Goal: Complete application form: Complete application form

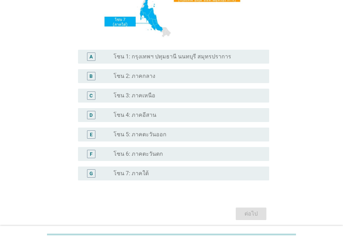
scroll to position [139, 0]
click at [148, 118] on label "โซน 4: ภาคอีสาน" at bounding box center [135, 114] width 43 height 7
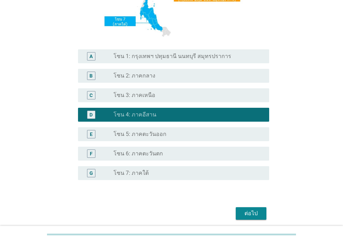
click at [143, 99] on div "radio_button_unchecked โซน 3: ภาคเหนือ" at bounding box center [189, 95] width 150 height 8
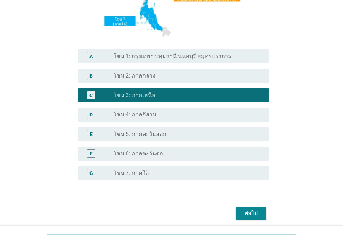
click at [247, 211] on div "ต่อไป" at bounding box center [251, 214] width 20 height 8
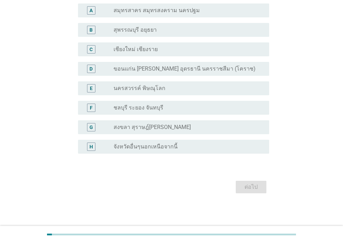
scroll to position [0, 0]
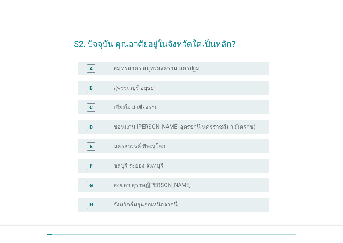
click at [110, 106] on div "C" at bounding box center [99, 107] width 30 height 8
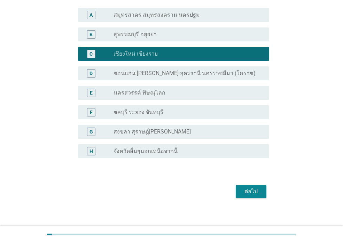
scroll to position [58, 0]
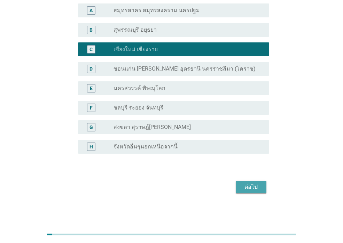
click at [244, 190] on div "ต่อไป" at bounding box center [251, 187] width 20 height 8
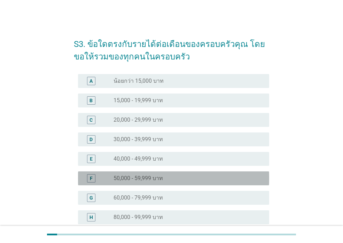
click at [142, 179] on label "50,000 - 59,999 บาท" at bounding box center [138, 178] width 49 height 7
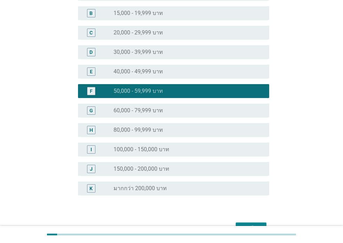
scroll to position [129, 0]
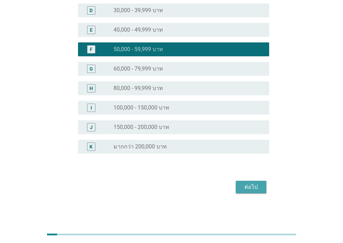
click at [245, 186] on div "ต่อไป" at bounding box center [251, 187] width 20 height 8
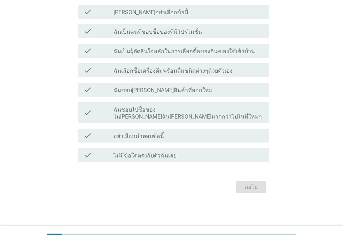
scroll to position [0, 0]
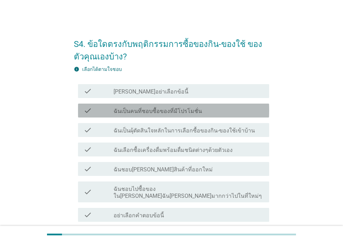
click at [111, 116] on div "check check_box_outline_blank ฉันเป็นคนที่ชอบซื้อของที่มีโปรโมชั่น" at bounding box center [173, 111] width 191 height 14
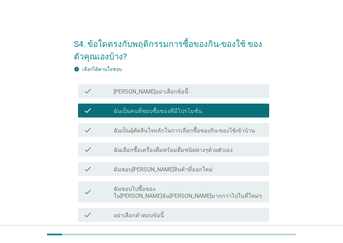
click at [111, 132] on div "check" at bounding box center [99, 130] width 30 height 8
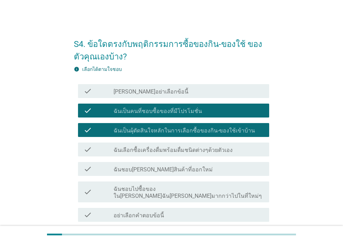
click at [112, 148] on div "check" at bounding box center [99, 150] width 30 height 8
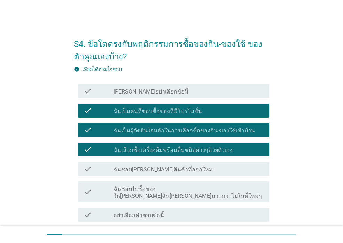
click at [114, 173] on label "ฉันชอบ[PERSON_NAME]สินค้าที่ออกใหม่" at bounding box center [163, 169] width 99 height 7
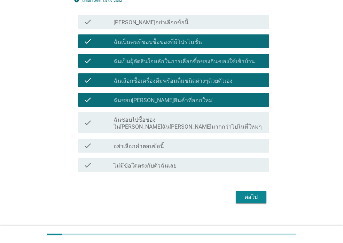
scroll to position [70, 0]
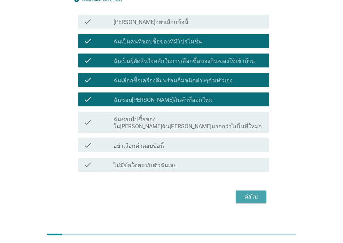
click at [259, 193] on div "ต่อไป" at bounding box center [251, 197] width 20 height 8
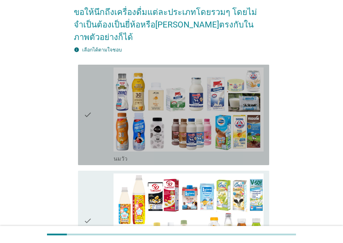
click at [103, 140] on div "check" at bounding box center [99, 115] width 30 height 95
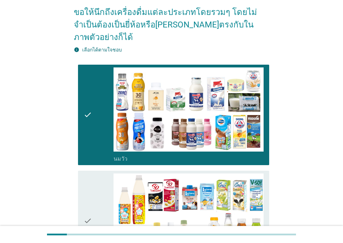
click at [100, 179] on div "check" at bounding box center [99, 221] width 30 height 95
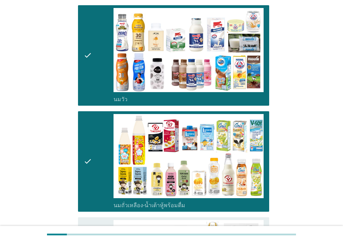
scroll to position [279, 0]
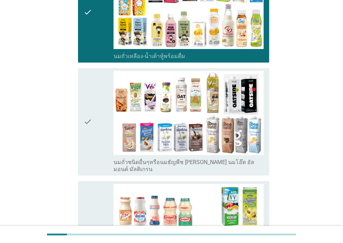
click at [92, 128] on icon "check" at bounding box center [88, 122] width 8 height 102
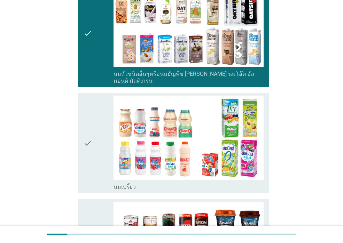
scroll to position [453, 0]
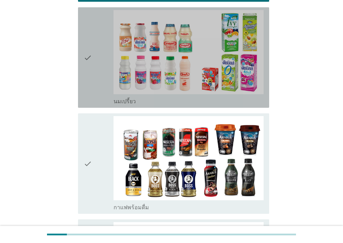
click at [94, 70] on div "check" at bounding box center [99, 57] width 30 height 95
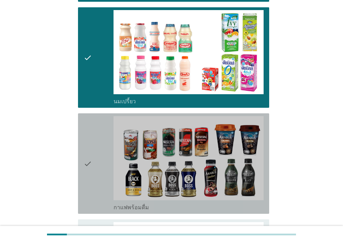
click at [96, 116] on div "check" at bounding box center [99, 163] width 30 height 95
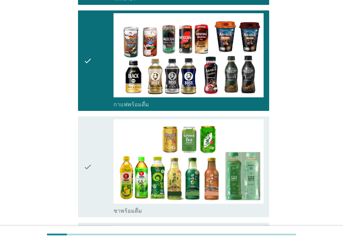
scroll to position [627, 0]
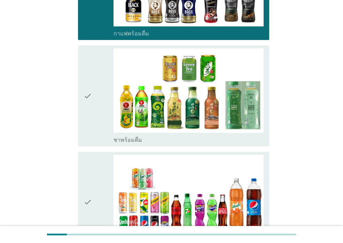
click at [92, 100] on icon "check" at bounding box center [88, 95] width 8 height 95
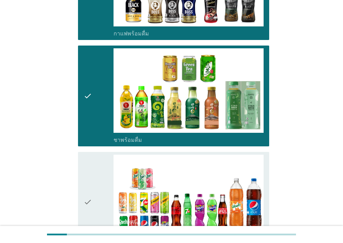
click at [95, 169] on div "check" at bounding box center [99, 202] width 30 height 95
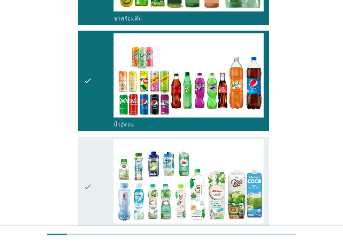
scroll to position [836, 0]
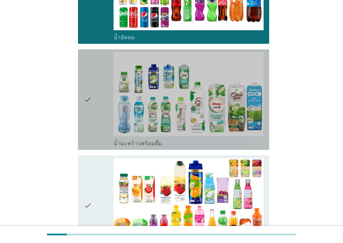
click at [95, 121] on div "check" at bounding box center [99, 99] width 30 height 95
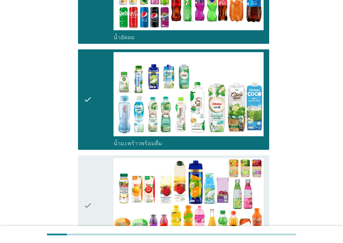
click at [93, 161] on div "check" at bounding box center [99, 205] width 30 height 95
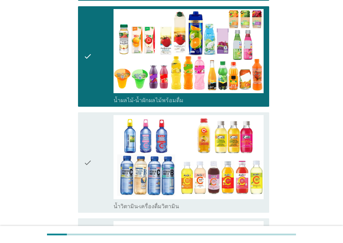
scroll to position [1045, 0]
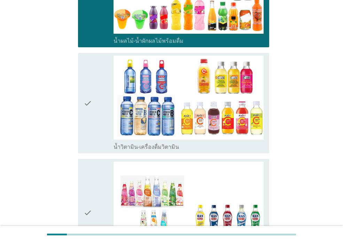
click at [85, 114] on icon "check" at bounding box center [88, 103] width 8 height 95
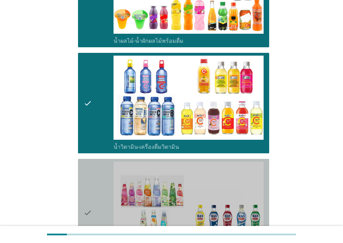
click at [87, 166] on icon "check" at bounding box center [88, 213] width 8 height 102
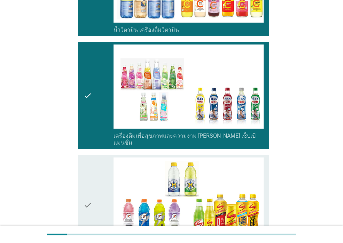
scroll to position [1254, 0]
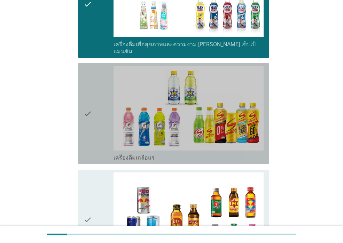
click at [98, 122] on div "check" at bounding box center [99, 113] width 30 height 95
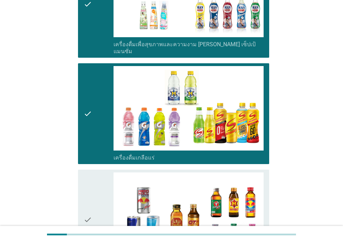
click at [103, 173] on div "check" at bounding box center [99, 220] width 30 height 95
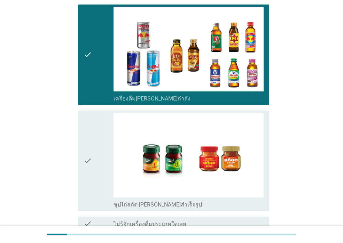
scroll to position [1461, 0]
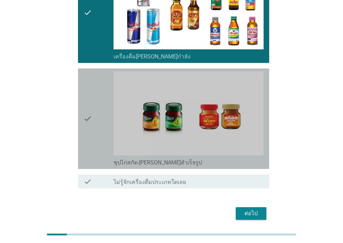
click at [93, 127] on div "check" at bounding box center [99, 118] width 30 height 95
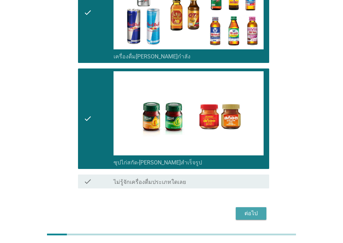
click at [248, 210] on div "ต่อไป" at bounding box center [251, 214] width 20 height 8
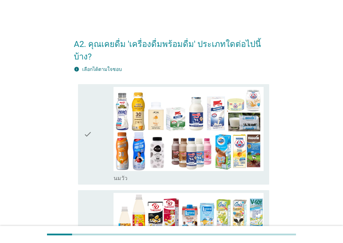
click at [92, 150] on div "check" at bounding box center [99, 134] width 30 height 95
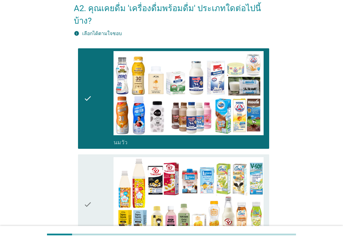
scroll to position [209, 0]
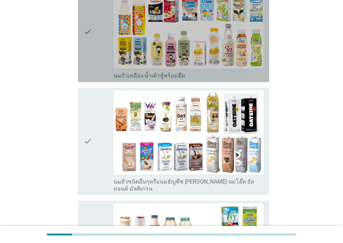
click at [94, 57] on div "check" at bounding box center [99, 31] width 30 height 95
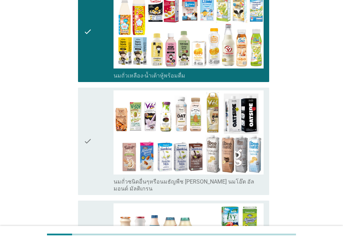
click at [97, 91] on div "check" at bounding box center [99, 142] width 30 height 102
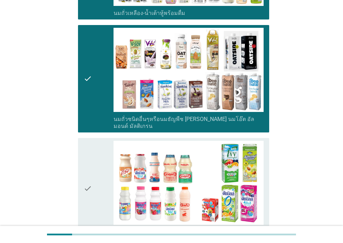
scroll to position [418, 0]
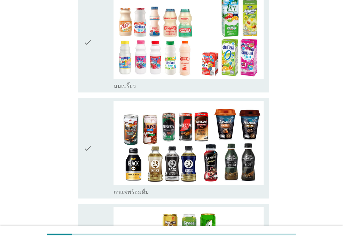
click at [92, 42] on div "check" at bounding box center [99, 42] width 30 height 95
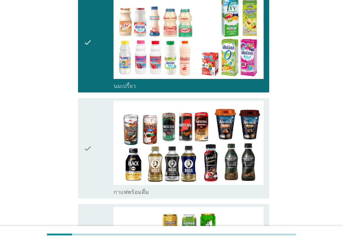
click at [98, 104] on div "check" at bounding box center [99, 148] width 30 height 95
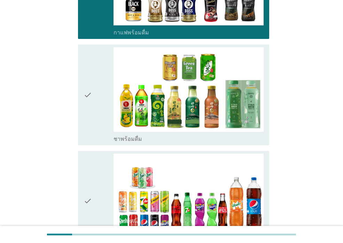
scroll to position [627, 0]
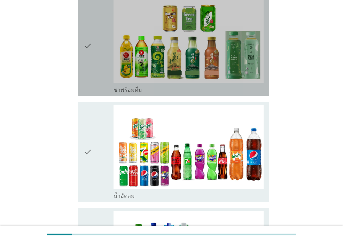
click at [92, 59] on icon "check" at bounding box center [88, 45] width 8 height 95
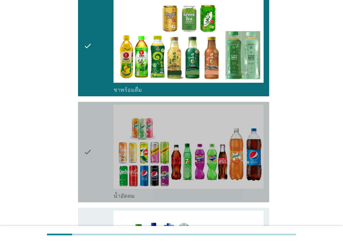
click at [104, 122] on div "check" at bounding box center [99, 152] width 30 height 95
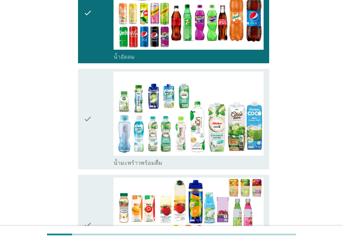
click at [98, 101] on div "check" at bounding box center [99, 119] width 30 height 95
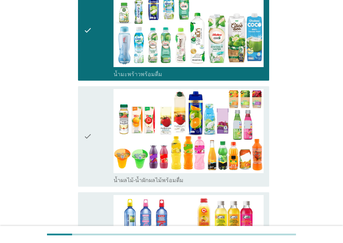
scroll to position [975, 0]
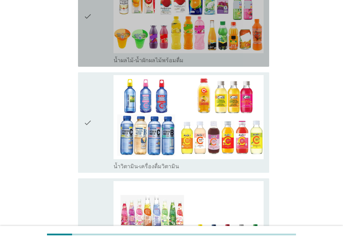
click at [93, 31] on div "check" at bounding box center [99, 16] width 30 height 95
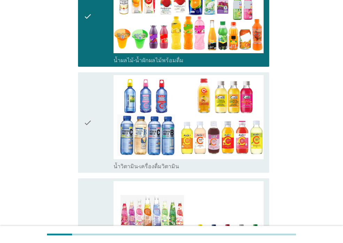
click at [93, 84] on div "check" at bounding box center [99, 122] width 30 height 95
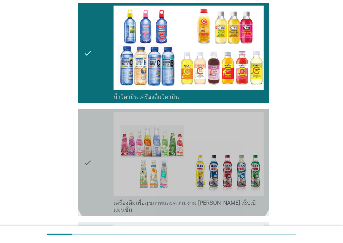
click at [89, 146] on icon "check" at bounding box center [88, 163] width 8 height 102
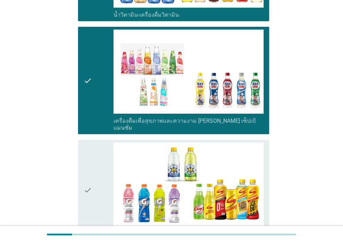
scroll to position [1219, 0]
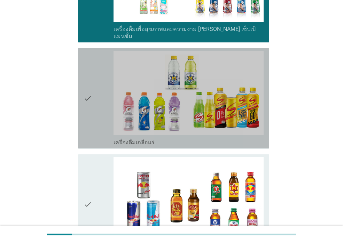
click at [85, 112] on icon "check" at bounding box center [88, 98] width 8 height 95
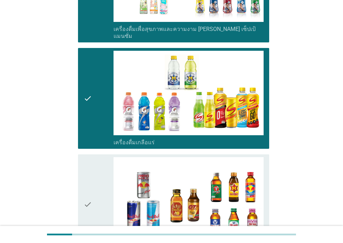
click at [84, 172] on icon "check" at bounding box center [88, 204] width 8 height 95
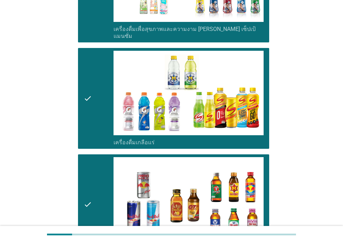
scroll to position [1411, 0]
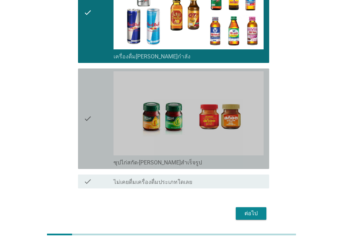
click at [86, 131] on icon "check" at bounding box center [88, 118] width 8 height 95
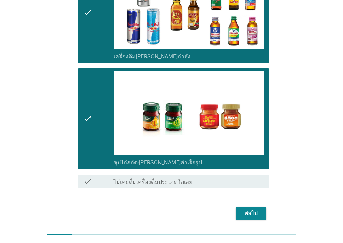
click at [252, 210] on div "ต่อไป" at bounding box center [251, 214] width 20 height 8
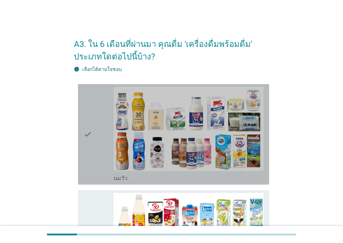
click at [101, 156] on div "check" at bounding box center [99, 134] width 30 height 95
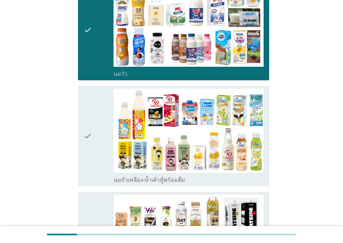
drag, startPoint x: 96, startPoint y: 134, endPoint x: 96, endPoint y: 147, distance: 12.5
click at [96, 134] on div "check" at bounding box center [99, 136] width 30 height 95
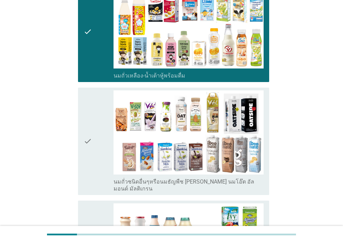
click at [86, 138] on icon "check" at bounding box center [88, 142] width 8 height 102
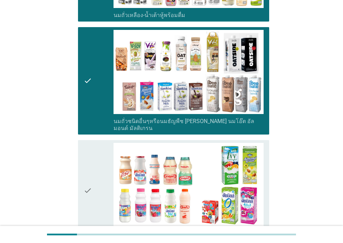
scroll to position [348, 0]
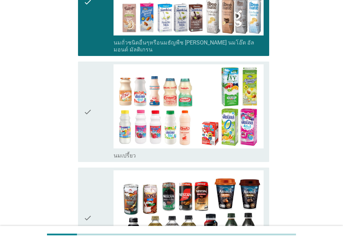
click at [90, 145] on icon "check" at bounding box center [88, 111] width 8 height 95
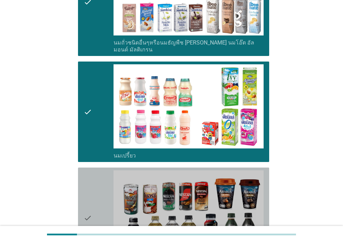
click at [90, 173] on icon "check" at bounding box center [88, 218] width 8 height 95
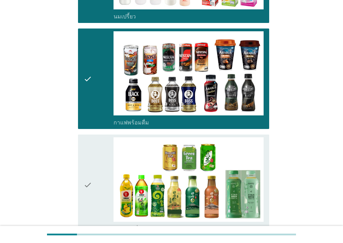
click at [88, 168] on icon "check" at bounding box center [88, 185] width 8 height 95
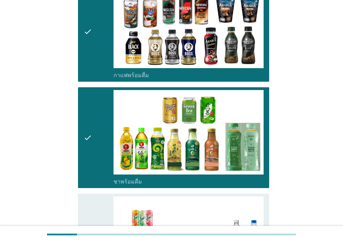
scroll to position [662, 0]
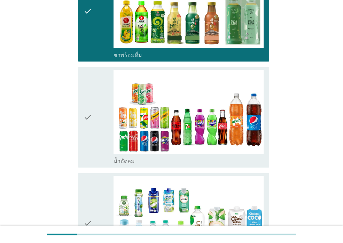
click at [89, 150] on icon "check" at bounding box center [88, 117] width 8 height 95
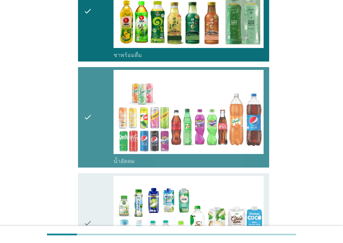
click at [90, 177] on icon "check" at bounding box center [88, 223] width 8 height 95
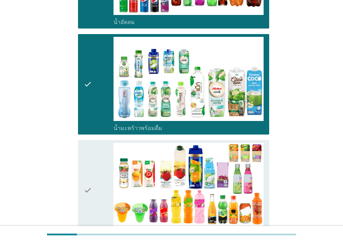
click at [91, 180] on icon "check" at bounding box center [88, 190] width 8 height 95
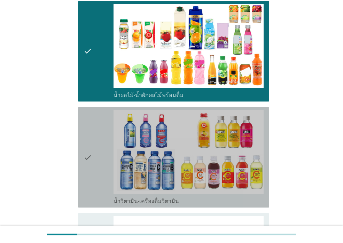
click at [90, 167] on icon "check" at bounding box center [88, 157] width 8 height 95
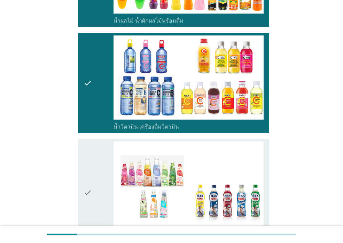
scroll to position [1114, 0]
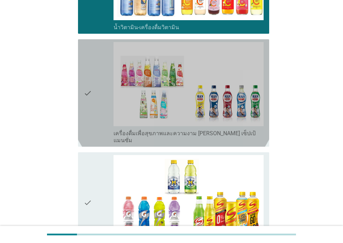
click at [92, 122] on div "check" at bounding box center [99, 93] width 30 height 102
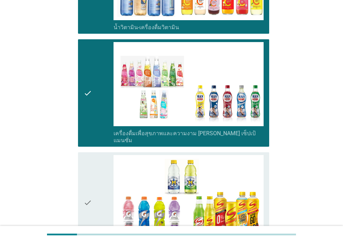
click at [96, 155] on div "check" at bounding box center [99, 202] width 30 height 95
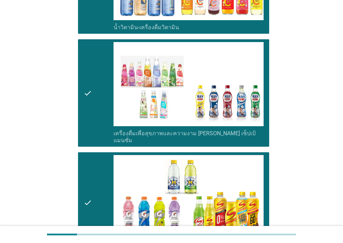
scroll to position [1289, 0]
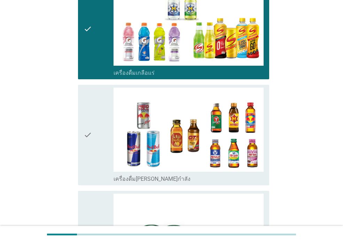
click at [95, 150] on div "check" at bounding box center [99, 135] width 30 height 95
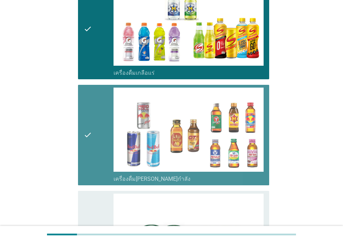
click at [96, 195] on div "check" at bounding box center [99, 241] width 30 height 95
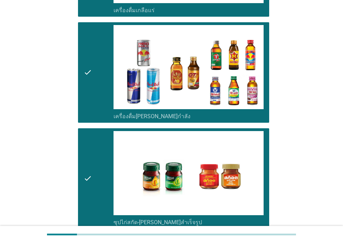
scroll to position [1424, 0]
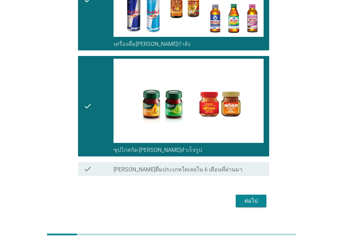
click at [243, 197] on div "ต่อไป" at bounding box center [251, 201] width 20 height 8
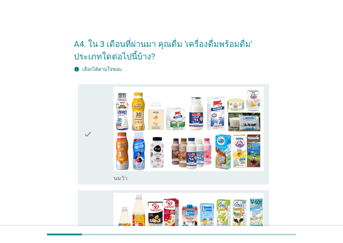
click at [100, 162] on div "check" at bounding box center [99, 134] width 30 height 95
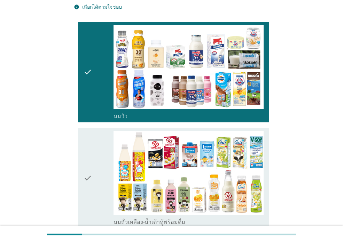
scroll to position [139, 0]
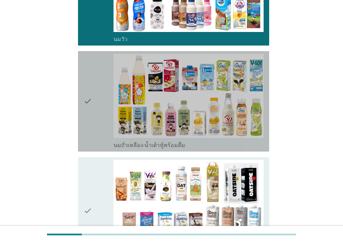
click at [96, 143] on div "check" at bounding box center [99, 101] width 30 height 95
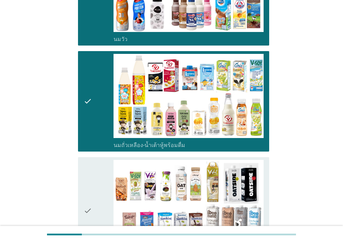
click at [93, 172] on div "check" at bounding box center [99, 211] width 30 height 102
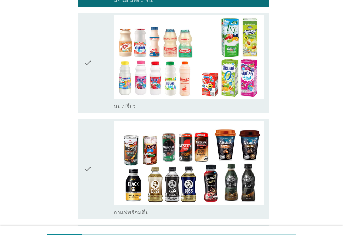
scroll to position [453, 0]
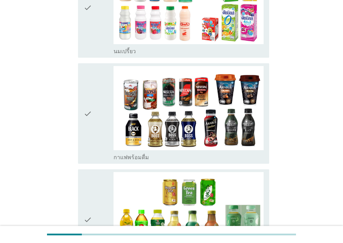
drag, startPoint x: 94, startPoint y: 43, endPoint x: 92, endPoint y: 67, distance: 24.4
click at [94, 43] on div "check" at bounding box center [99, 7] width 30 height 95
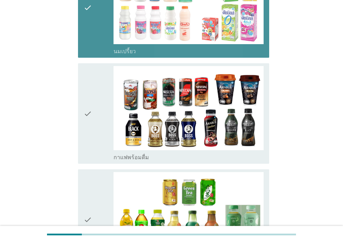
click at [93, 71] on div "check" at bounding box center [99, 113] width 30 height 95
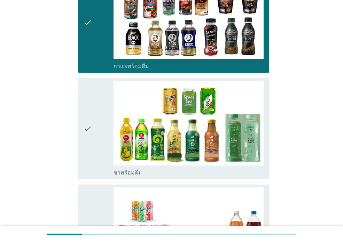
scroll to position [592, 0]
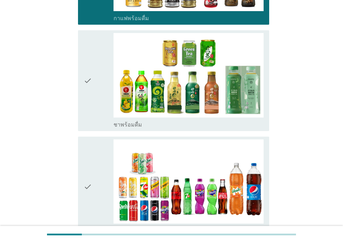
click at [92, 62] on div "check" at bounding box center [99, 80] width 30 height 95
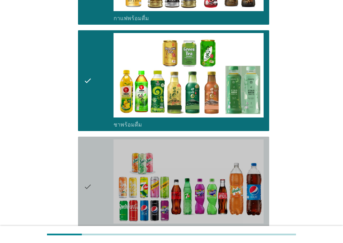
click at [94, 143] on div "check" at bounding box center [99, 187] width 30 height 95
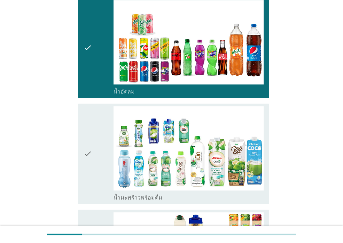
click at [95, 127] on div "check" at bounding box center [99, 154] width 30 height 95
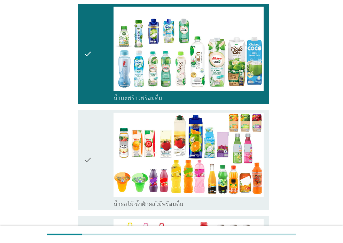
scroll to position [905, 0]
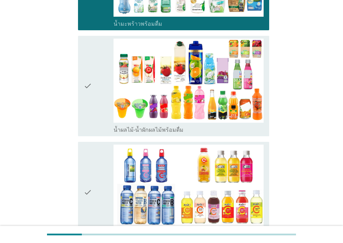
click at [91, 87] on icon "check" at bounding box center [88, 86] width 8 height 95
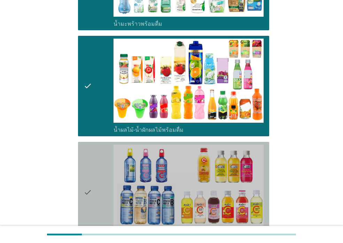
click at [94, 158] on div "check" at bounding box center [99, 192] width 30 height 95
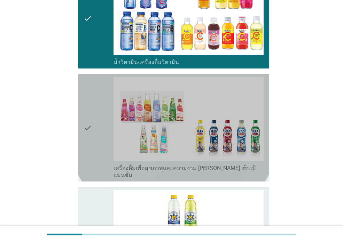
click at [98, 130] on div "check" at bounding box center [99, 128] width 30 height 102
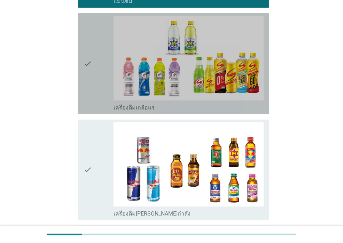
click at [92, 83] on icon "check" at bounding box center [88, 63] width 8 height 95
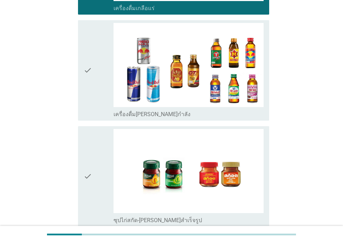
scroll to position [1393, 0]
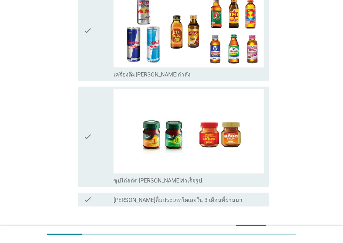
click at [92, 134] on div "check" at bounding box center [99, 137] width 30 height 95
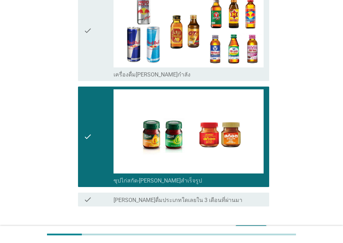
click at [248, 228] on div "ต่อไป" at bounding box center [251, 232] width 20 height 8
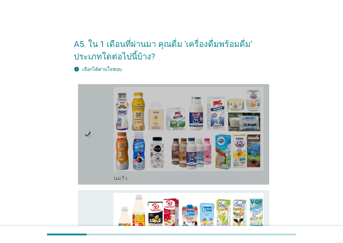
click at [90, 163] on icon "check" at bounding box center [88, 134] width 8 height 95
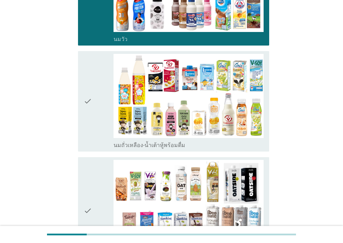
click at [95, 120] on div "check" at bounding box center [99, 101] width 30 height 95
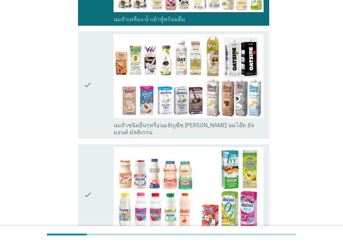
scroll to position [313, 0]
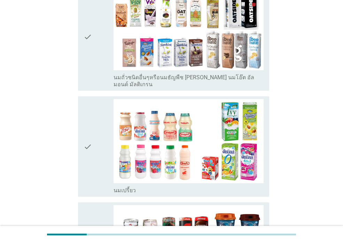
click at [91, 94] on div "check check_box_outline_blank นมเปรี้ยว" at bounding box center [171, 147] width 195 height 106
click at [89, 80] on icon "check" at bounding box center [88, 37] width 8 height 102
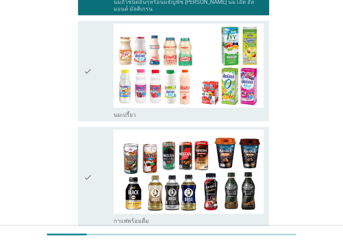
scroll to position [453, 0]
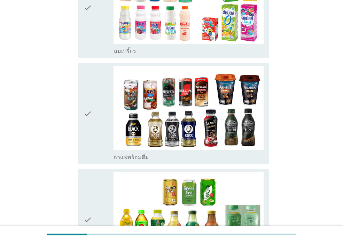
click at [91, 39] on icon "check" at bounding box center [88, 7] width 8 height 95
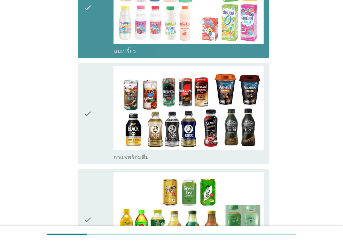
click at [92, 78] on icon "check" at bounding box center [88, 113] width 8 height 95
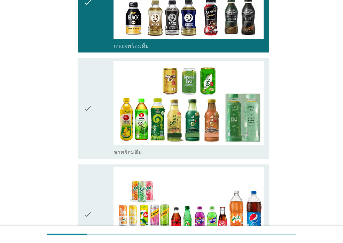
scroll to position [627, 0]
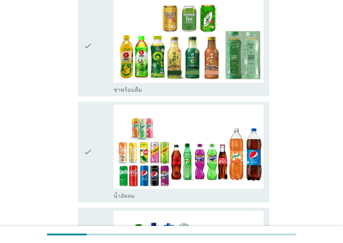
click at [92, 65] on icon "check" at bounding box center [88, 45] width 8 height 95
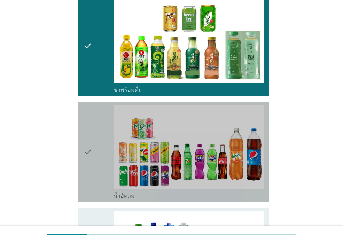
click at [96, 112] on div "check" at bounding box center [99, 152] width 30 height 95
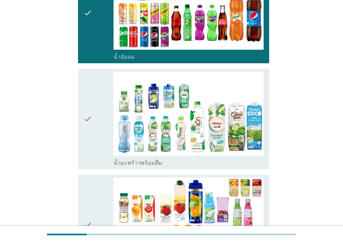
click at [94, 108] on div "check" at bounding box center [99, 119] width 30 height 95
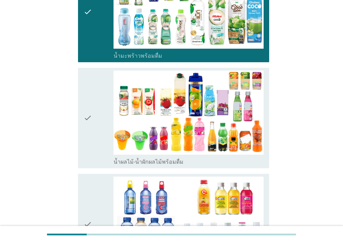
scroll to position [940, 0]
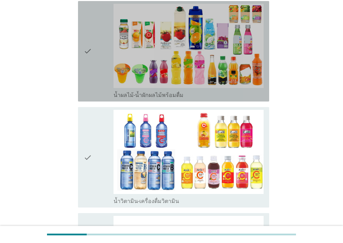
click at [95, 73] on div "check" at bounding box center [99, 51] width 30 height 95
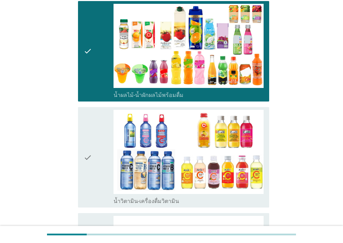
click at [97, 114] on div "check" at bounding box center [99, 157] width 30 height 95
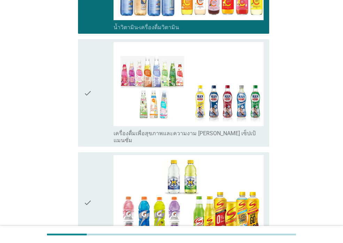
click at [94, 117] on div "check" at bounding box center [99, 93] width 30 height 102
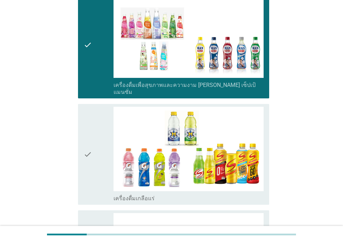
scroll to position [1219, 0]
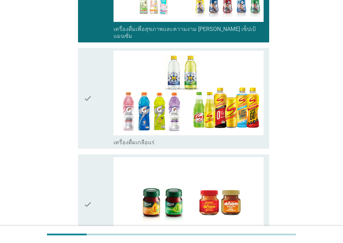
click at [92, 116] on div "check" at bounding box center [99, 98] width 30 height 95
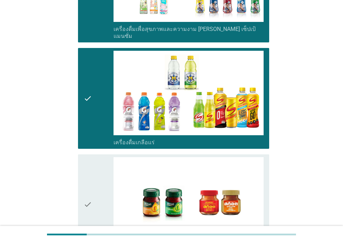
click at [95, 157] on div "check" at bounding box center [99, 204] width 30 height 95
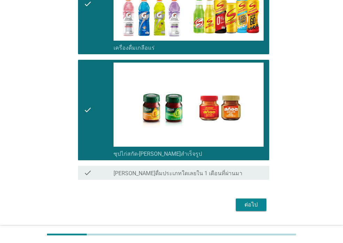
scroll to position [1317, 0]
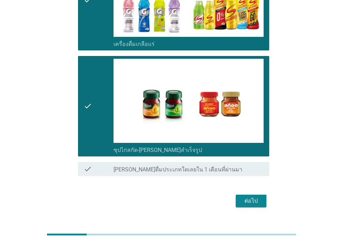
click at [102, 130] on div "check" at bounding box center [99, 106] width 30 height 95
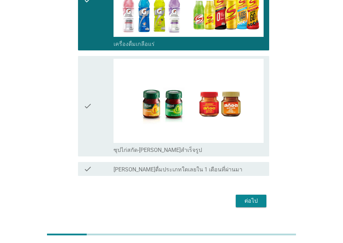
click at [256, 197] on div "ต่อไป" at bounding box center [251, 201] width 20 height 8
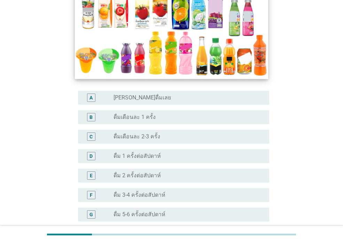
scroll to position [174, 0]
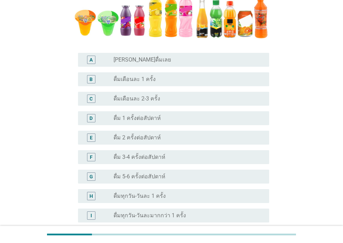
click at [143, 137] on label "ดื่ม 2 ครั้งต่อสัปดาห์" at bounding box center [137, 137] width 47 height 7
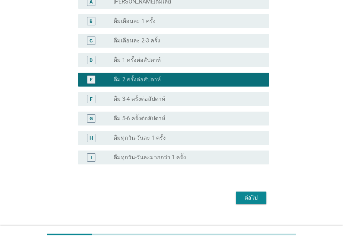
scroll to position [243, 0]
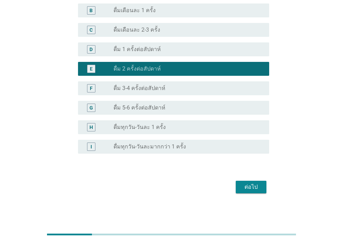
click at [258, 190] on div "ต่อไป" at bounding box center [251, 187] width 20 height 8
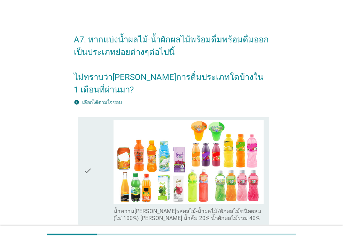
scroll to position [2, 0]
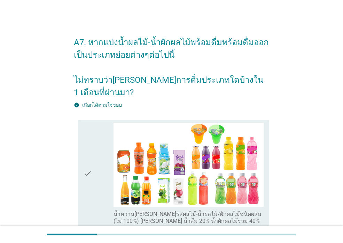
click at [106, 196] on div "check" at bounding box center [99, 174] width 30 height 102
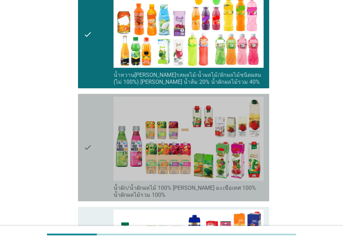
click at [96, 161] on div "check" at bounding box center [99, 148] width 30 height 102
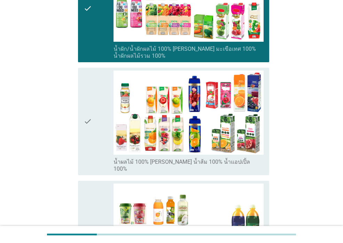
click at [95, 148] on div "check" at bounding box center [99, 122] width 30 height 102
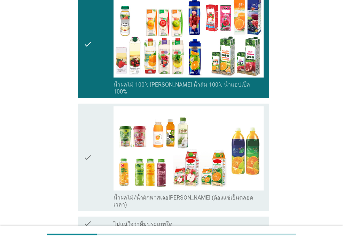
scroll to position [420, 0]
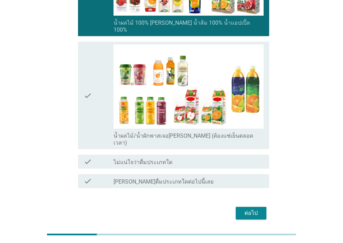
click at [88, 118] on icon "check" at bounding box center [88, 96] width 8 height 102
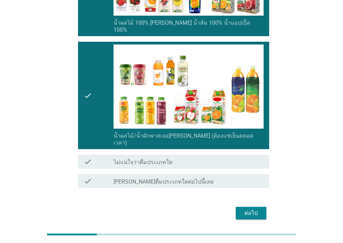
click at [252, 209] on div "ต่อไป" at bounding box center [251, 213] width 20 height 8
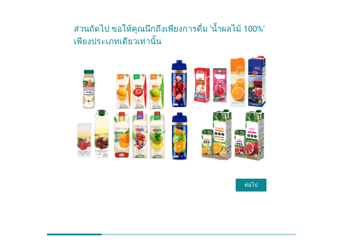
scroll to position [0, 0]
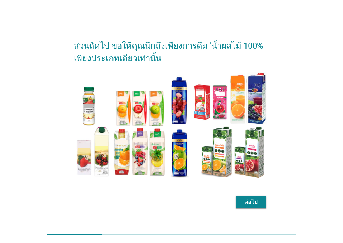
click at [256, 199] on div "ต่อไป" at bounding box center [251, 202] width 20 height 8
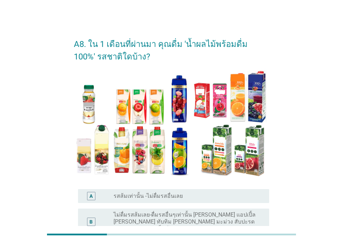
scroll to position [94, 0]
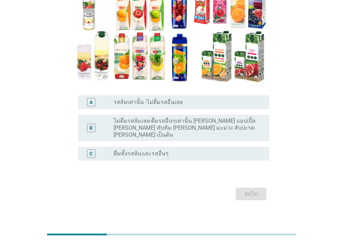
click at [164, 150] on div "radio_button_unchecked ดื่มทั้งรสส้มและรสอื่นๆ" at bounding box center [186, 153] width 145 height 7
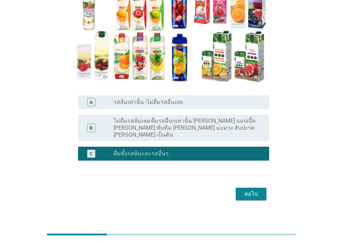
click at [247, 190] on div "ต่อไป" at bounding box center [251, 194] width 20 height 8
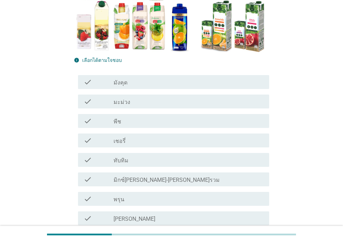
scroll to position [139, 0]
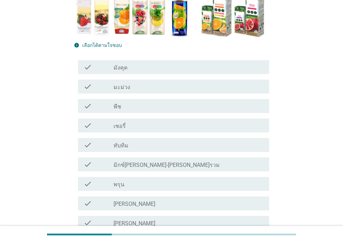
click at [98, 70] on div "check" at bounding box center [99, 67] width 30 height 8
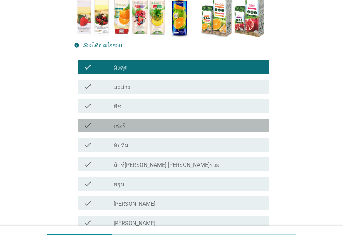
click at [111, 126] on div "check" at bounding box center [99, 126] width 30 height 8
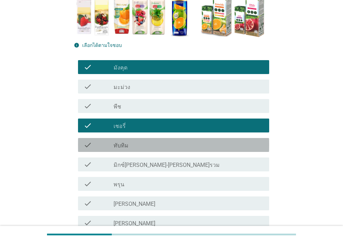
click at [115, 146] on label "ทับทิม" at bounding box center [121, 145] width 15 height 7
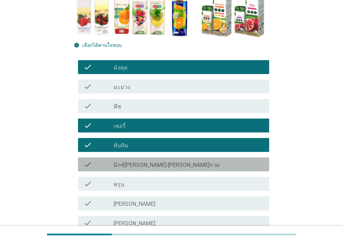
click at [122, 163] on label "มิกซ์[PERSON_NAME]-[PERSON_NAME]รวม" at bounding box center [167, 165] width 106 height 7
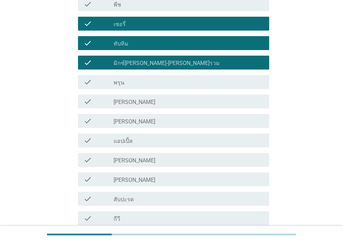
scroll to position [244, 0]
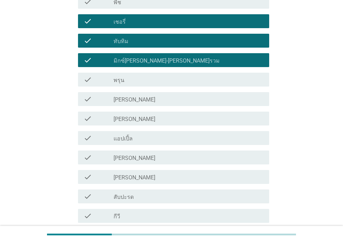
click at [134, 140] on div "check_box_outline_blank แอปเปิ้ล" at bounding box center [189, 138] width 150 height 8
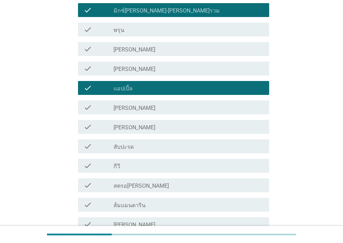
scroll to position [348, 0]
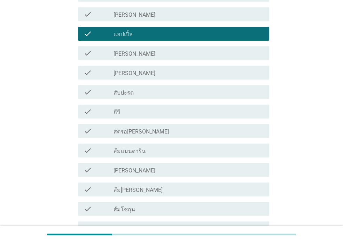
click at [130, 56] on div "check_box_outline_blank [PERSON_NAME]" at bounding box center [189, 53] width 150 height 8
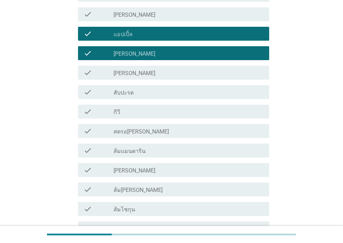
click at [137, 95] on div "check_box_outline_blank สับปะรด" at bounding box center [189, 92] width 150 height 8
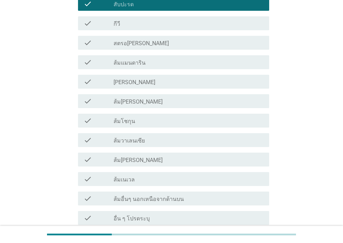
scroll to position [453, 0]
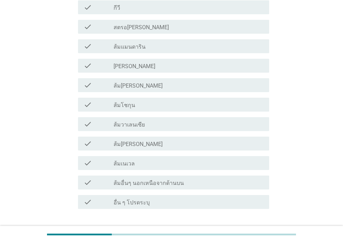
click at [143, 86] on div "check_box_outline_blank ส้ม[PERSON_NAME]" at bounding box center [189, 85] width 150 height 8
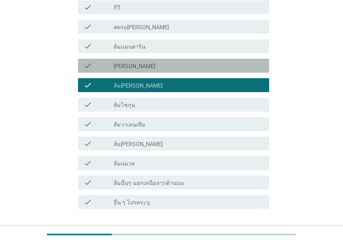
click at [140, 64] on label "[PERSON_NAME]" at bounding box center [135, 66] width 42 height 7
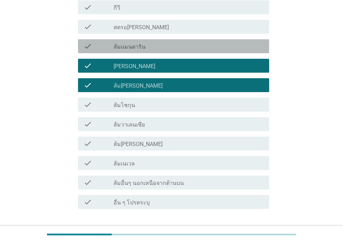
click at [139, 47] on label "ส้มแมนดาริน" at bounding box center [130, 47] width 32 height 7
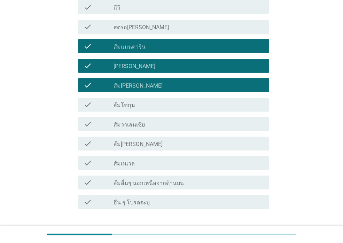
scroll to position [348, 0]
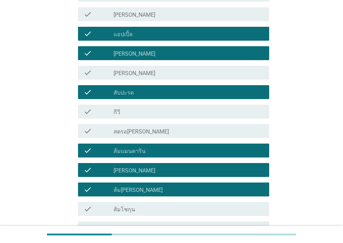
click at [141, 134] on div "check_box_outline_blank สตรอ[PERSON_NAME]" at bounding box center [189, 131] width 150 height 8
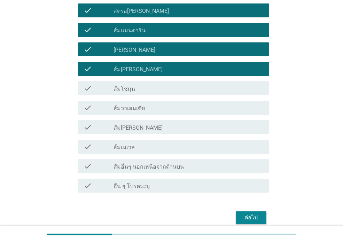
scroll to position [488, 0]
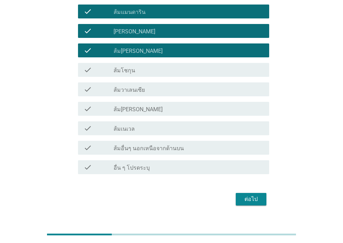
click at [133, 73] on label "ส้มโชกุน" at bounding box center [125, 70] width 22 height 7
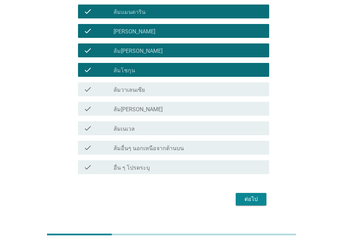
click at [136, 108] on div "check_box_outline_blank ส้ม[PERSON_NAME]" at bounding box center [189, 109] width 150 height 8
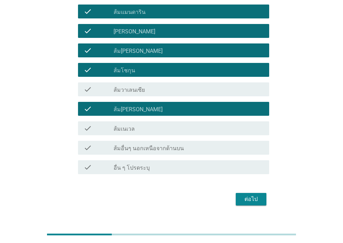
click at [131, 83] on div "check check_box_outline_blank ส้มวาเลนเซีย" at bounding box center [173, 90] width 191 height 14
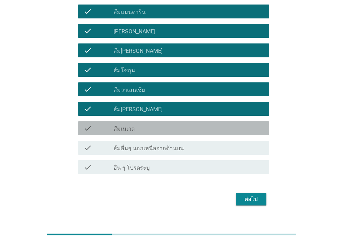
click at [158, 126] on div "check_box_outline_blank ส้มเนเวล" at bounding box center [189, 128] width 150 height 8
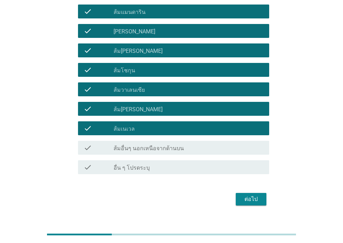
click at [241, 197] on button "ต่อไป" at bounding box center [251, 199] width 31 height 13
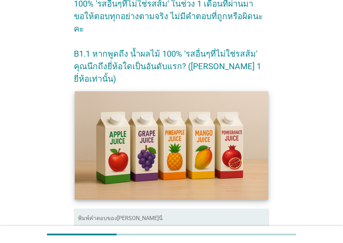
scroll to position [104, 0]
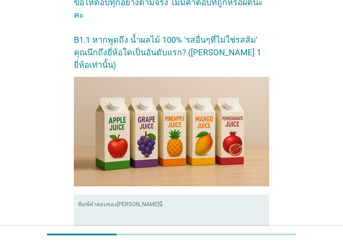
click at [138, 203] on textarea "พิมพ์คำตอบของคุณ ที่นี่" at bounding box center [173, 221] width 191 height 37
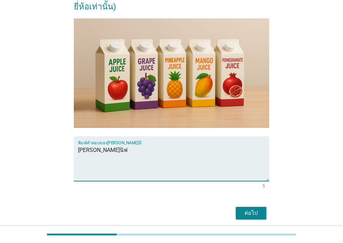
scroll to position [164, 0]
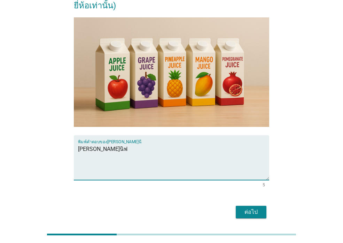
type textarea "[PERSON_NAME]นิฟ"
click at [242, 208] on div "ต่อไป" at bounding box center [251, 212] width 20 height 8
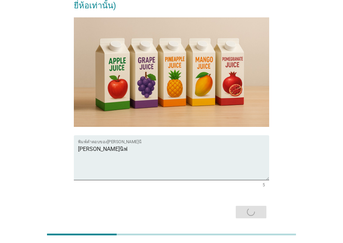
scroll to position [0, 0]
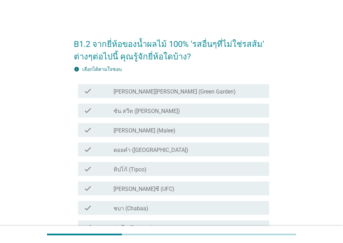
click at [181, 96] on div "check check_box_outline_blank [PERSON_NAME][PERSON_NAME] (Green Garden)" at bounding box center [173, 91] width 191 height 14
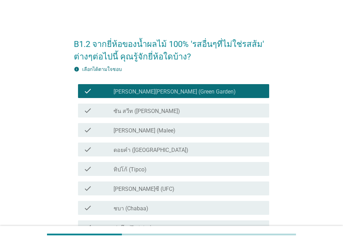
click at [180, 111] on div "check_box_outline_blank ซัน สวีท (Sun sweet)" at bounding box center [189, 111] width 150 height 8
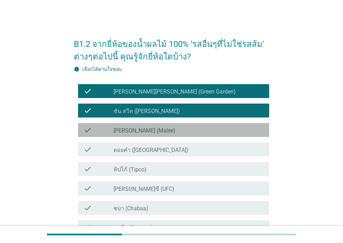
click at [175, 131] on div "check_box_outline_blank [PERSON_NAME] (Malee)" at bounding box center [189, 130] width 150 height 8
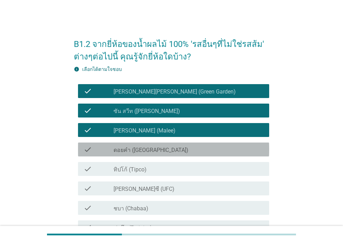
click at [175, 143] on div "check check_box_outline_blank ดอยคำ (Doi-Khham)" at bounding box center [173, 150] width 191 height 14
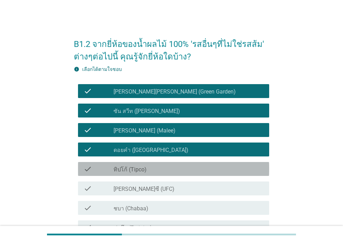
click at [175, 168] on div "check_box_outline_blank ทิปโก้ (Tipco)" at bounding box center [189, 169] width 150 height 8
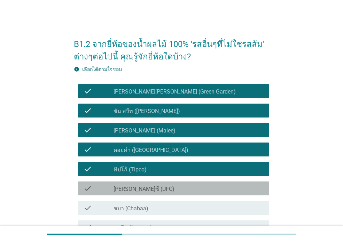
click at [172, 191] on div "check_box_outline_blank [PERSON_NAME]ซี (UFC)" at bounding box center [189, 189] width 150 height 8
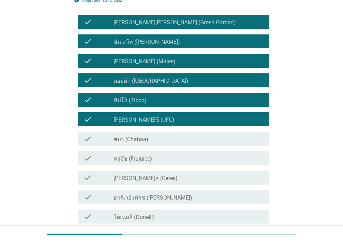
scroll to position [104, 0]
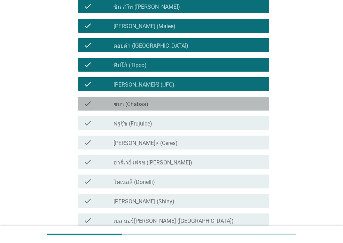
click at [157, 105] on div "check_box_outline_blank ชบา (Chabaa)" at bounding box center [189, 104] width 150 height 8
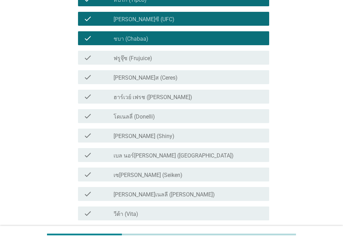
scroll to position [174, 0]
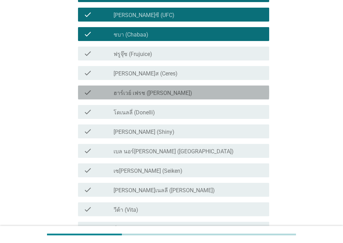
click at [157, 94] on label "ฮาร์เวย์ เฟรช ([PERSON_NAME])" at bounding box center [153, 93] width 79 height 7
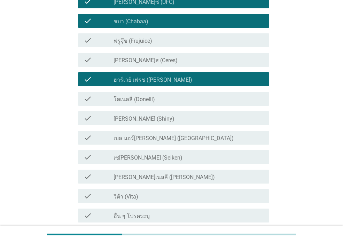
scroll to position [209, 0]
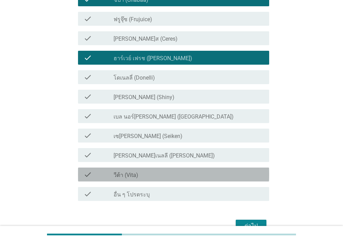
click at [158, 171] on div "check_box_outline_blank วีต้า (Vita)" at bounding box center [189, 175] width 150 height 8
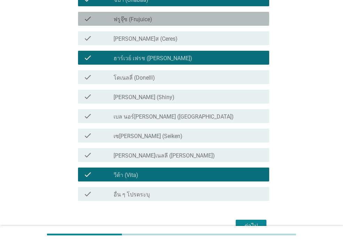
click at [139, 22] on label "ฟรูจุ๊ซ (Frujuice)" at bounding box center [133, 19] width 39 height 7
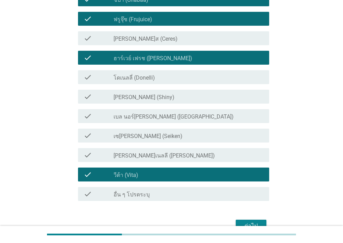
click at [123, 153] on label "[PERSON_NAME]เนลลี ([PERSON_NAME])" at bounding box center [164, 156] width 101 height 7
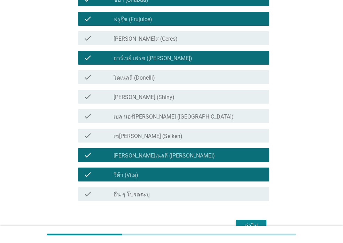
click at [253, 222] on div "ต่อไป" at bounding box center [251, 226] width 20 height 8
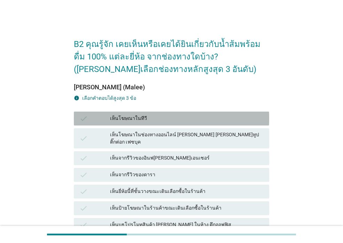
click at [114, 116] on div "เห็นโฆษณาในทีวี" at bounding box center [187, 119] width 154 height 8
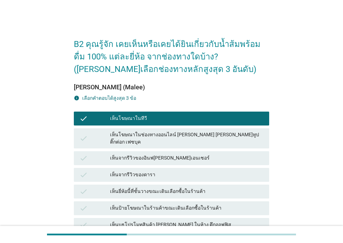
click at [120, 135] on div "เห็นโฆษณาในช่องทางออนไลน์ [PERSON_NAME] [PERSON_NAME]ทูป ติ๊กต่อก เฟซบุค" at bounding box center [187, 138] width 154 height 15
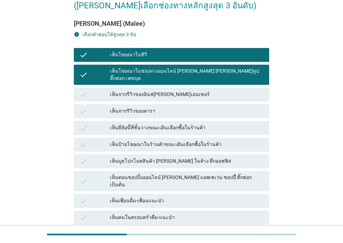
scroll to position [70, 0]
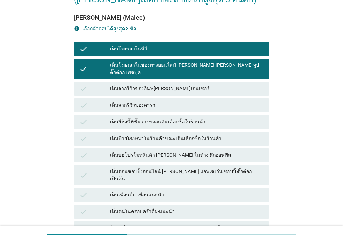
click at [119, 118] on div "เห็นยี่ห้อนี้ที่ชั้นวางขณะเดินเลือกซื้อในร้านค้า" at bounding box center [187, 122] width 154 height 8
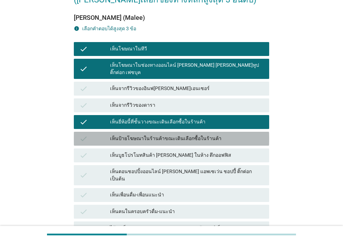
click at [122, 135] on div "เห็นป้ายโฆษณาในร้านค้าขณะเดินเลือกซื้อในร้านค้า" at bounding box center [187, 139] width 154 height 8
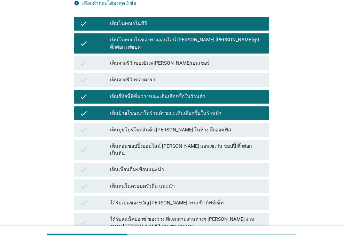
scroll to position [139, 0]
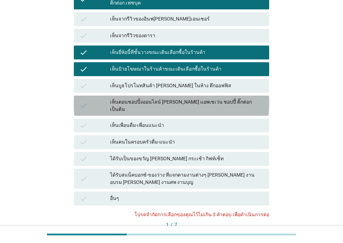
click at [127, 99] on div "เห็นตอนชอปปิ้งออนไลน์ [PERSON_NAME] แอพเซเว่น ชอปปี้ ติ๊กต่อก เป็นต้น" at bounding box center [187, 106] width 154 height 15
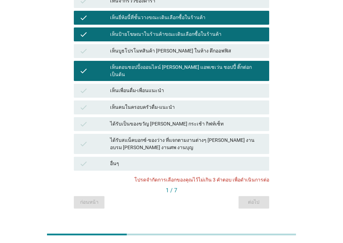
scroll to position [175, 0]
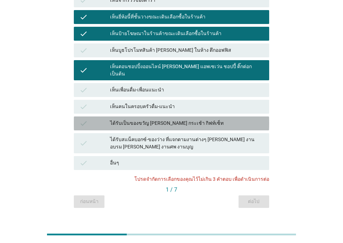
click at [123, 119] on div "ได้รับเป็นของขวัญ [PERSON_NAME] กระเช้า กิฟท์เซ็ท" at bounding box center [187, 123] width 154 height 8
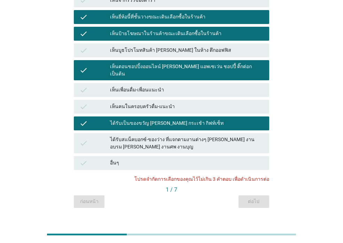
click at [193, 136] on div "ได้รับสแน็คบอกซ์-ของว่าง ที่แจกตามงานต่างๆ [PERSON_NAME] งานอบรม [PERSON_NAME] …" at bounding box center [187, 143] width 154 height 15
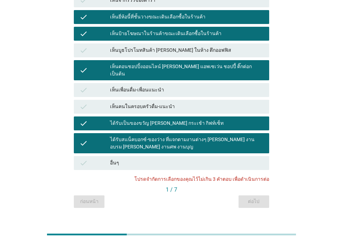
click at [170, 136] on div "ได้รับสแน็คบอกซ์-ของว่าง ที่แจกตามงานต่างๆ [PERSON_NAME] งานอบรม [PERSON_NAME] …" at bounding box center [187, 143] width 154 height 15
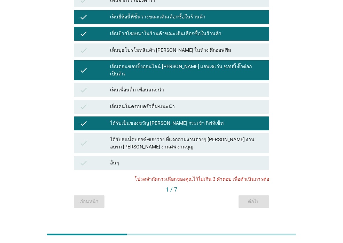
click at [168, 119] on div "ได้รับเป็นของขวัญ [PERSON_NAME] กระเช้า กิฟท์เซ็ท" at bounding box center [187, 123] width 154 height 8
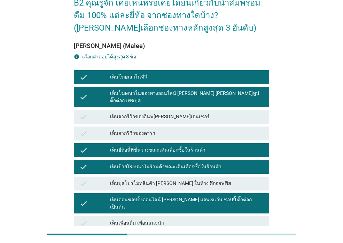
scroll to position [36, 0]
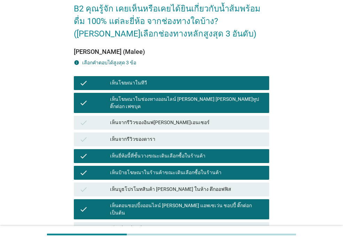
click at [134, 202] on div "เห็นตอนชอปปิ้งออนไลน์ [PERSON_NAME] แอพเซเว่น ชอปปี้ ติ๊กต่อก เป็นต้น" at bounding box center [187, 209] width 154 height 15
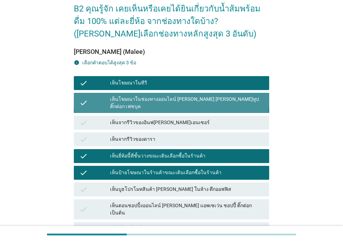
click at [125, 103] on div "เห็นโฆษณาในช่องทางออนไลน์ [PERSON_NAME] [PERSON_NAME]ทูป ติ๊กต่อก เฟซบุค" at bounding box center [187, 103] width 154 height 15
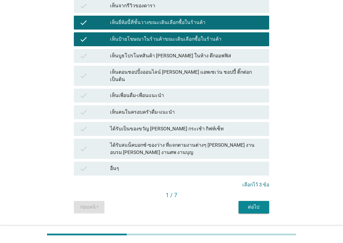
scroll to position [175, 0]
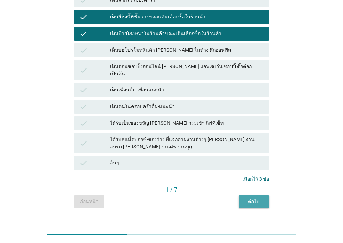
click at [264, 196] on button "ต่อไป" at bounding box center [254, 202] width 31 height 13
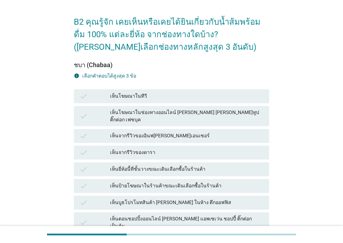
scroll to position [35, 0]
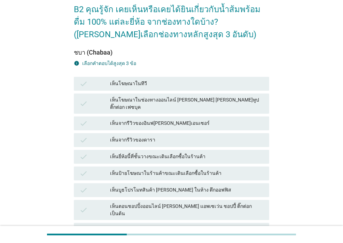
click at [186, 85] on div "เห็นโฆษณาในทีวี" at bounding box center [187, 84] width 154 height 8
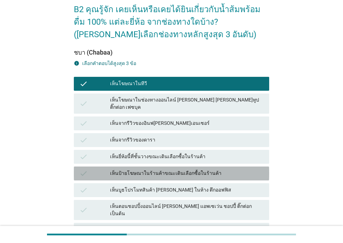
click at [187, 170] on div "เห็นป้ายโฆษณาในร้านค้าขณะเดินเลือกซื้อในร้านค้า" at bounding box center [187, 174] width 154 height 8
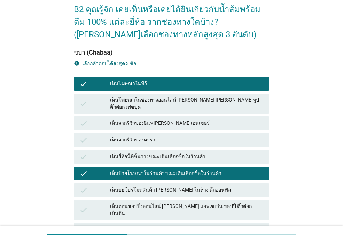
click at [184, 204] on div "เห็นตอนชอปปิ้งออนไลน์ [PERSON_NAME] แอพเซเว่น ชอปปี้ ติ๊กต่อก เป็นต้น" at bounding box center [187, 210] width 154 height 15
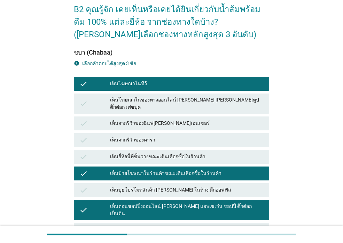
scroll to position [175, 0]
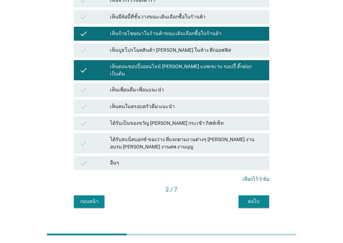
drag, startPoint x: 234, startPoint y: 190, endPoint x: 250, endPoint y: 193, distance: 16.0
click at [235, 196] on div "ก่อนหน้า ต่อไป" at bounding box center [171, 202] width 195 height 13
click at [250, 196] on button "ต่อไป" at bounding box center [254, 202] width 31 height 13
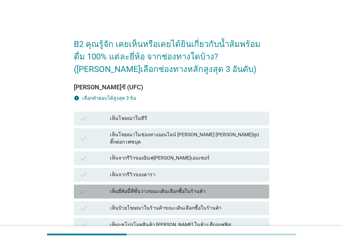
click at [189, 188] on div "เห็นยี่ห้อนี้ที่ชั้นวางขณะเดินเลือกซื้อในร้านค้า" at bounding box center [187, 192] width 154 height 8
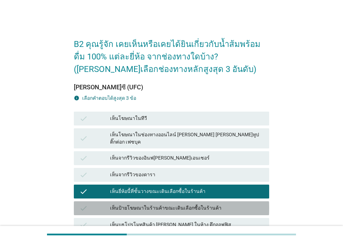
click at [187, 204] on div "เห็นป้ายโฆษณาในร้านค้าขณะเดินเลือกซื้อในร้านค้า" at bounding box center [187, 208] width 154 height 8
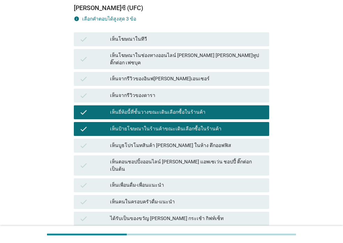
scroll to position [104, 0]
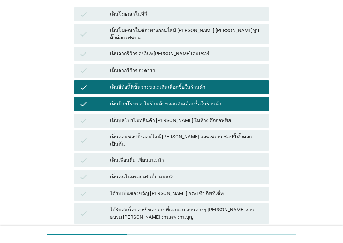
click at [204, 156] on div "เห็นเพื่อนดื่ม-เพื่อนแนะนำ" at bounding box center [187, 160] width 154 height 8
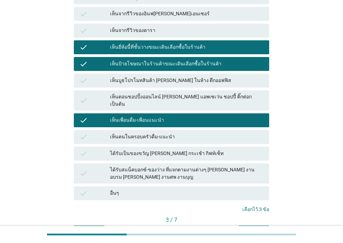
scroll to position [175, 0]
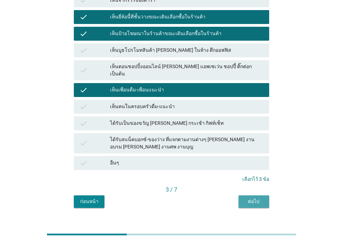
click at [250, 198] on div "ต่อไป" at bounding box center [254, 201] width 20 height 7
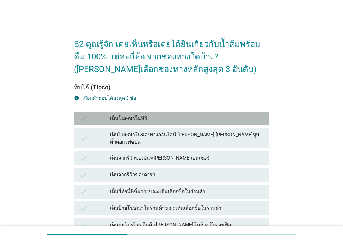
click at [248, 122] on div "เห็นโฆษณาในทีวี" at bounding box center [187, 119] width 154 height 8
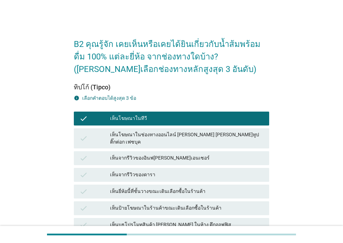
click at [239, 135] on div "เห็นโฆษณาในช่องทางออนไลน์ [PERSON_NAME] [PERSON_NAME]ทูป ติ๊กต่อก เฟซบุค" at bounding box center [187, 138] width 154 height 15
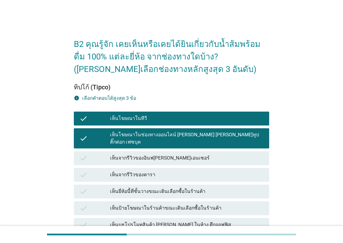
click at [223, 154] on div "เห็นจากรีวิวของอินฟ[PERSON_NAME]เอนเซอร์" at bounding box center [187, 158] width 154 height 8
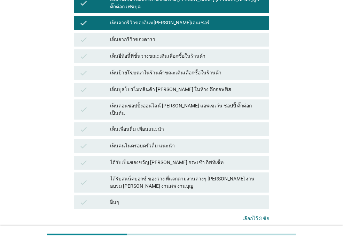
scroll to position [174, 0]
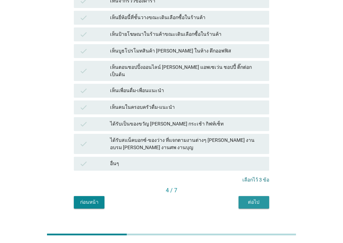
click at [255, 199] on div "ต่อไป" at bounding box center [254, 202] width 20 height 7
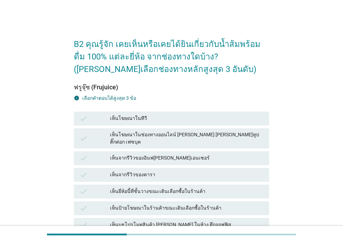
click at [178, 132] on div "เห็นโฆษณาในช่องทางออนไลน์ [PERSON_NAME] [PERSON_NAME]ทูป ติ๊กต่อก เฟซบุค" at bounding box center [187, 138] width 154 height 15
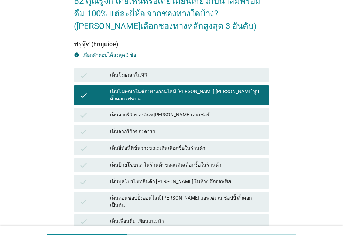
scroll to position [104, 0]
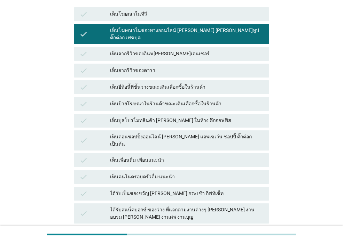
click at [162, 100] on div "เห็นป้ายโฆษณาในร้านค้าขณะเดินเลือกซื้อในร้านค้า" at bounding box center [187, 104] width 154 height 8
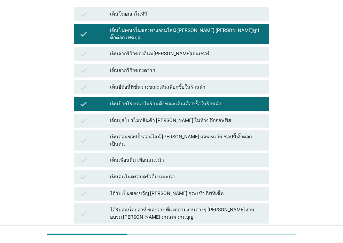
click at [172, 156] on div "เห็นเพื่อนดื่ม-เพื่อนแนะนำ" at bounding box center [187, 160] width 154 height 8
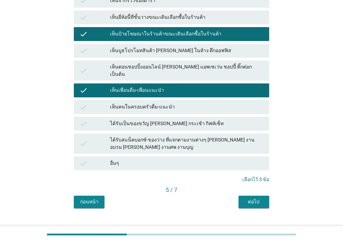
scroll to position [175, 0]
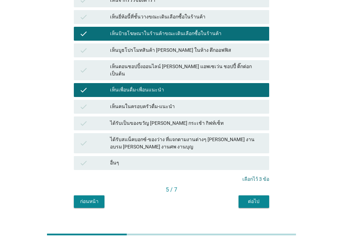
click at [256, 196] on button "ต่อไป" at bounding box center [254, 202] width 31 height 13
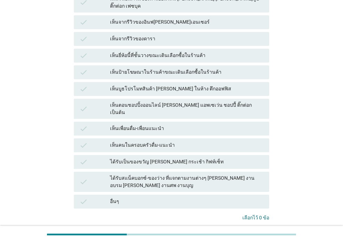
scroll to position [139, 0]
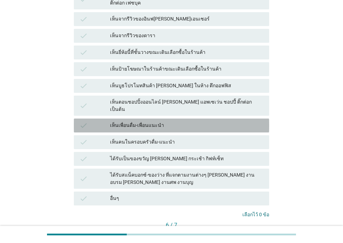
click at [154, 122] on div "เห็นเพื่อนดื่ม-เพื่อนแนะนำ" at bounding box center [187, 126] width 154 height 8
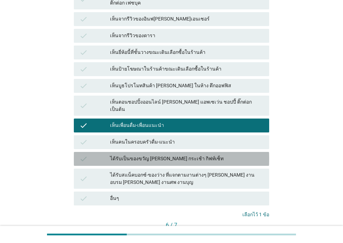
click at [159, 155] on div "ได้รับเป็นของขวัญ [PERSON_NAME] กระเช้า กิฟท์เซ็ท" at bounding box center [187, 159] width 154 height 8
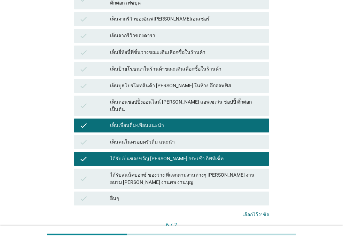
click at [166, 172] on div "ได้รับสแน็คบอกซ์-ของว่าง ที่แจกตามงานต่างๆ [PERSON_NAME] งานอบรม [PERSON_NAME] …" at bounding box center [187, 179] width 154 height 15
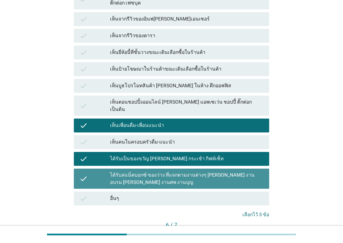
click at [189, 172] on div "ได้รับสแน็คบอกซ์-ของว่าง ที่แจกตามงานต่างๆ [PERSON_NAME] งานอบรม [PERSON_NAME] …" at bounding box center [187, 179] width 154 height 15
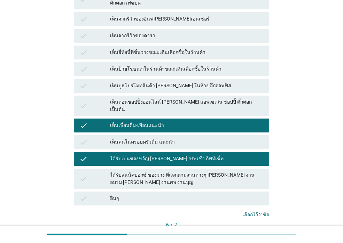
click at [157, 65] on div "เห็นป้ายโฆษณาในร้านค้าขณะเดินเลือกซื้อในร้านค้า" at bounding box center [187, 69] width 154 height 8
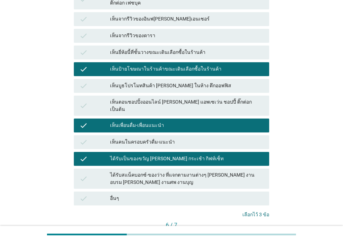
click at [250, 231] on button "ต่อไป" at bounding box center [254, 237] width 31 height 13
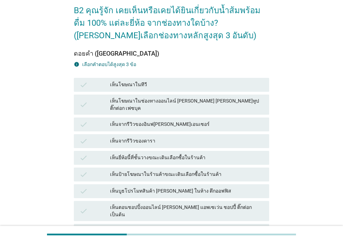
scroll to position [70, 0]
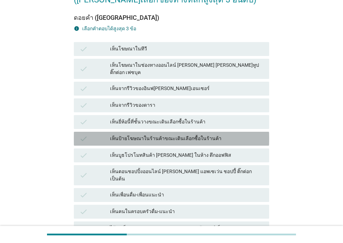
click at [155, 135] on div "เห็นป้ายโฆษณาในร้านค้าขณะเดินเลือกซื้อในร้านค้า" at bounding box center [187, 139] width 154 height 8
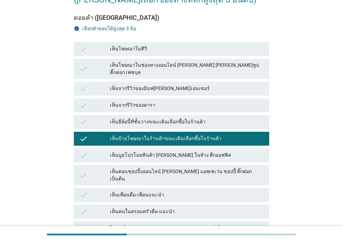
click at [153, 118] on div "เห็นยี่ห้อนี้ที่ชั้นวางขณะเดินเลือกซื้อในร้านค้า" at bounding box center [187, 122] width 154 height 8
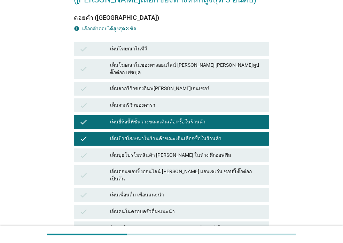
click at [162, 208] on div "เห็นคนในครอบครัวดื่ม-แนะนำ" at bounding box center [187, 212] width 154 height 8
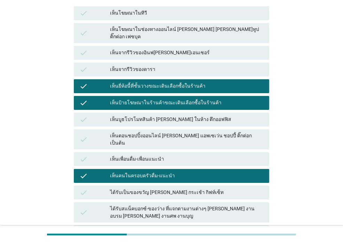
scroll to position [175, 0]
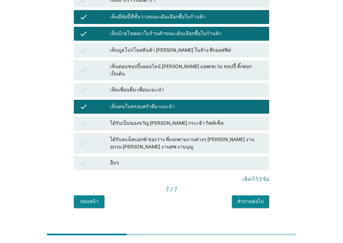
click at [254, 198] on div "คำถามต่อไป" at bounding box center [251, 201] width 26 height 7
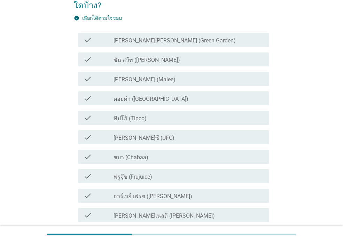
scroll to position [70, 0]
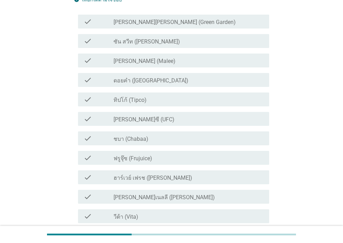
click at [147, 41] on label "ซัน สวีท ([PERSON_NAME])" at bounding box center [147, 41] width 67 height 7
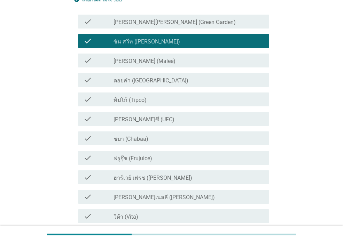
click at [147, 59] on div "check_box_outline_blank [PERSON_NAME] (Malee)" at bounding box center [189, 60] width 150 height 8
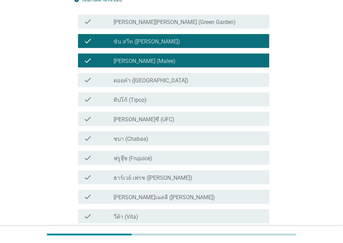
click at [151, 75] on div "check check_box_outline_blank ดอยคำ (Doi-Khham)" at bounding box center [173, 80] width 191 height 14
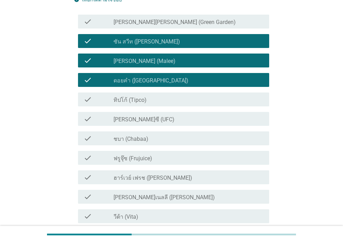
click at [156, 95] on div "check check_box_outline_blank ทิปโก้ (Tipco)" at bounding box center [173, 100] width 191 height 14
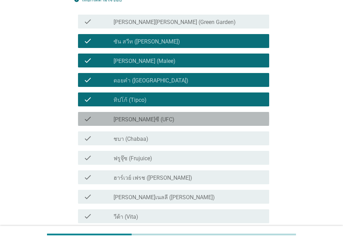
click at [157, 112] on div "check check_box_outline_blank [PERSON_NAME]ซี (UFC)" at bounding box center [173, 119] width 191 height 14
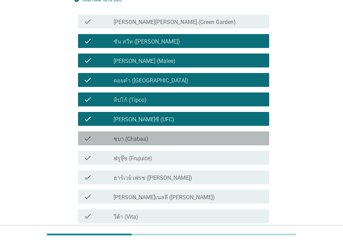
click at [158, 137] on div "check_box_outline_blank ชบา (Chabaa)" at bounding box center [189, 138] width 150 height 8
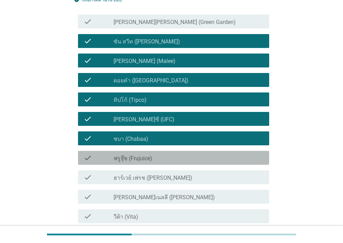
click at [162, 161] on div "check_box_outline_blank ฟรูจุ๊ซ (Frujuice)" at bounding box center [189, 158] width 150 height 8
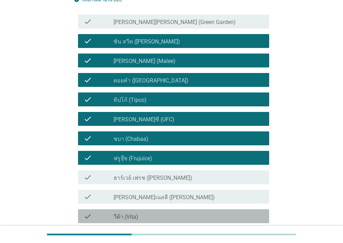
click at [154, 214] on div "check_box_outline_blank วีต้า (Vita)" at bounding box center [189, 216] width 150 height 8
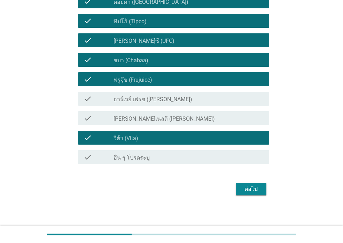
scroll to position [150, 0]
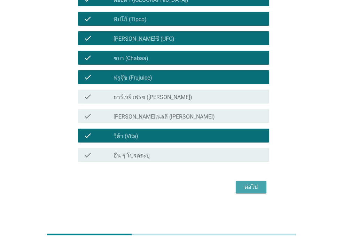
click at [248, 188] on div "ต่อไป" at bounding box center [251, 187] width 20 height 8
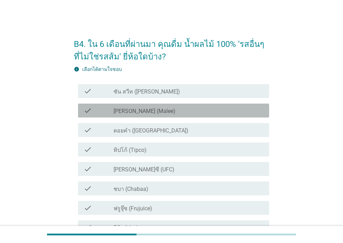
click at [197, 112] on div "check_box [PERSON_NAME] (Malee)" at bounding box center [189, 111] width 150 height 8
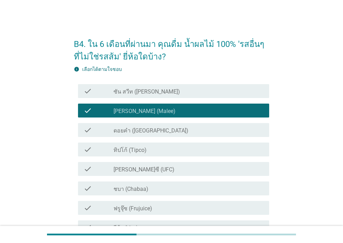
click at [197, 131] on div "check_box ดอยคำ ([GEOGRAPHIC_DATA])" at bounding box center [189, 130] width 150 height 8
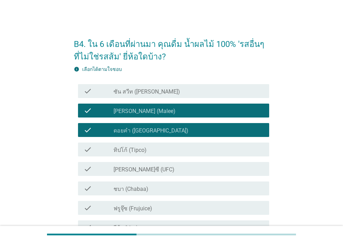
click at [199, 146] on div "check_box ทิปโก้ (Tipco)" at bounding box center [189, 150] width 150 height 8
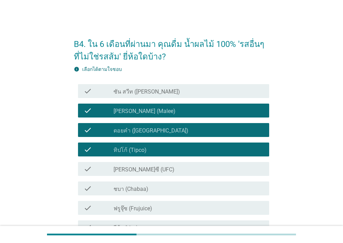
click at [193, 168] on div "check_box [PERSON_NAME]ซี (UFC)" at bounding box center [189, 169] width 150 height 8
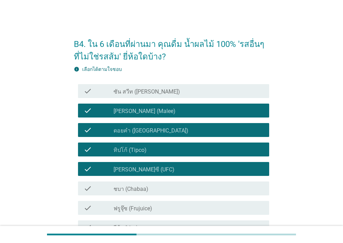
click at [189, 186] on div "check_box ชบา (Chabaa)" at bounding box center [189, 189] width 150 height 8
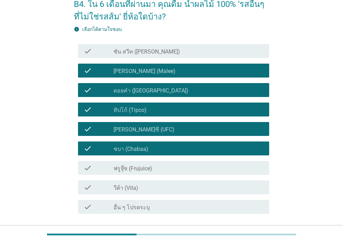
scroll to position [92, 0]
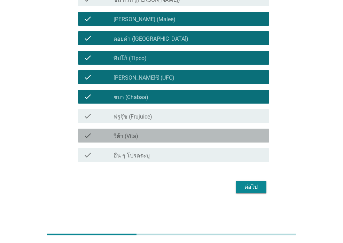
click at [172, 137] on div "check_box วีต้า (Vita)" at bounding box center [189, 136] width 150 height 8
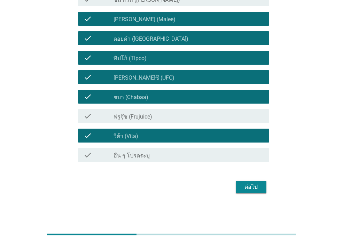
click at [168, 119] on div "check_box ฟรูจุ๊ซ (Frujuice)" at bounding box center [189, 116] width 150 height 8
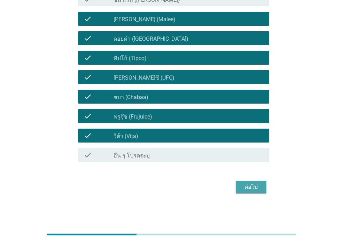
click at [243, 189] on div "ต่อไป" at bounding box center [251, 187] width 20 height 8
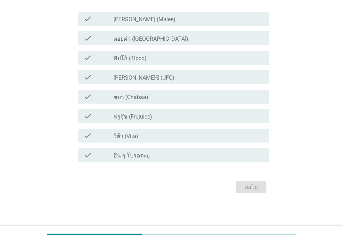
scroll to position [0, 0]
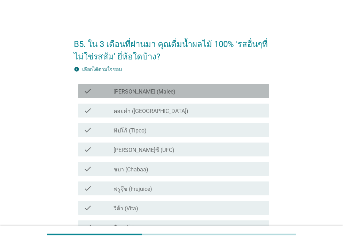
click at [169, 94] on div "check_box [PERSON_NAME] (Malee)" at bounding box center [189, 91] width 150 height 8
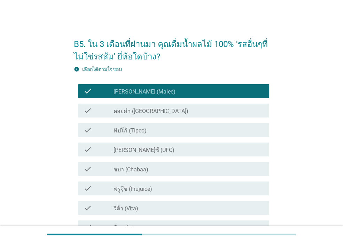
click at [167, 111] on div "check_box ดอยคำ ([GEOGRAPHIC_DATA])" at bounding box center [189, 111] width 150 height 8
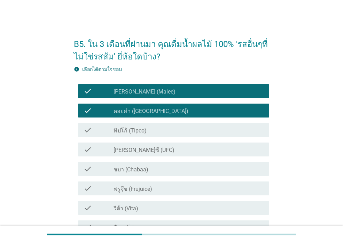
click at [166, 136] on div "check check_box ทิปโก้ (Tipco)" at bounding box center [173, 130] width 191 height 14
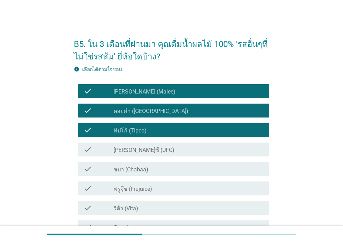
click at [164, 150] on div "check_box [PERSON_NAME]ซี (UFC)" at bounding box center [189, 150] width 150 height 8
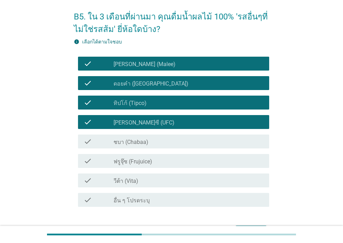
scroll to position [72, 0]
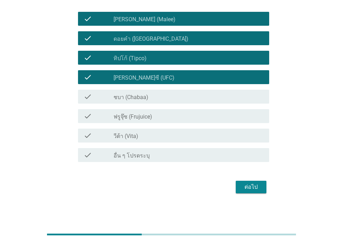
click at [246, 189] on div "ต่อไป" at bounding box center [251, 187] width 20 height 8
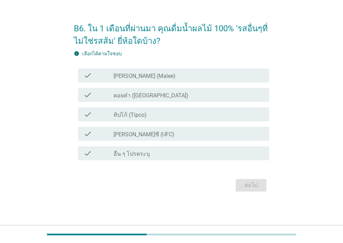
scroll to position [0, 0]
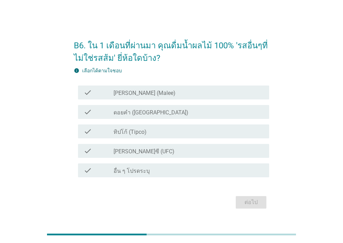
click at [128, 95] on label "[PERSON_NAME] (Malee)" at bounding box center [145, 93] width 62 height 7
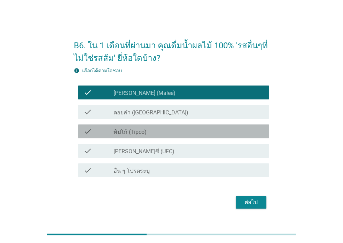
click at [129, 129] on label "ทิปโก้ (Tipco)" at bounding box center [130, 132] width 33 height 7
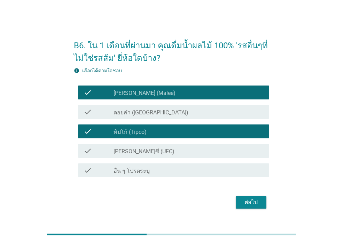
click at [132, 109] on div "check_box ดอยคำ ([GEOGRAPHIC_DATA])" at bounding box center [189, 112] width 150 height 8
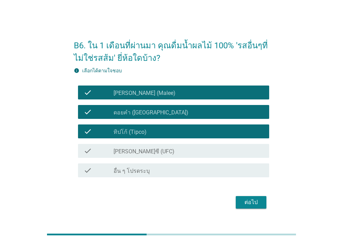
click at [172, 99] on div "check check_box_outline_blank [PERSON_NAME] (Malee)" at bounding box center [173, 93] width 191 height 14
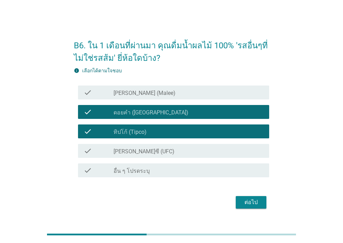
click at [170, 95] on div "check_box_outline_blank [PERSON_NAME] (Malee)" at bounding box center [189, 92] width 150 height 8
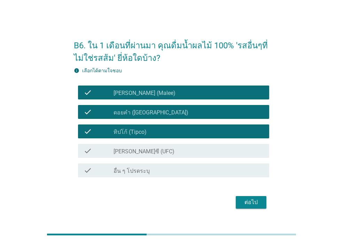
drag, startPoint x: 248, startPoint y: 201, endPoint x: 166, endPoint y: 191, distance: 82.9
click at [249, 201] on div "ต่อไป" at bounding box center [251, 203] width 20 height 8
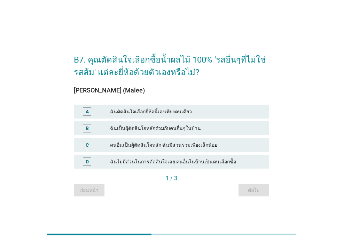
click at [120, 110] on div "ฉันตัดสินใจเลือกยี่ห้อนี้เองเพียงคนเดียว" at bounding box center [187, 112] width 154 height 8
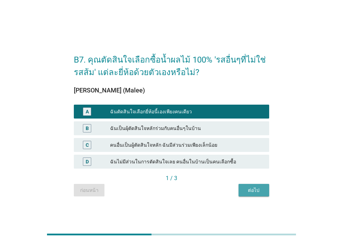
click at [262, 190] on div "ต่อไป" at bounding box center [254, 190] width 20 height 7
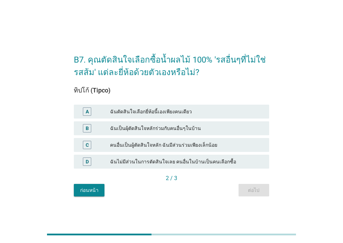
click at [142, 112] on div "ฉันตัดสินใจเลือกยี่ห้อนี้เองเพียงคนเดียว" at bounding box center [187, 112] width 154 height 8
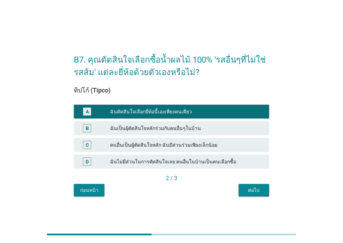
click at [249, 188] on div "ต่อไป" at bounding box center [254, 190] width 20 height 7
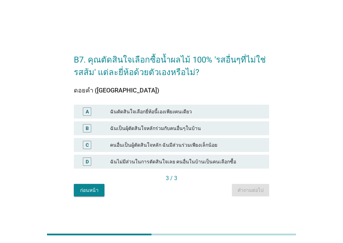
click at [168, 114] on div "ฉันตัดสินใจเลือกยี่ห้อนี้เองเพียงคนเดียว" at bounding box center [187, 112] width 154 height 8
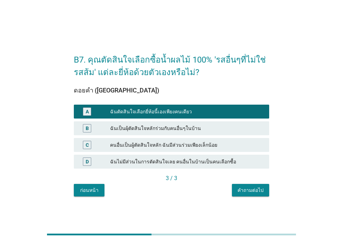
click at [239, 193] on div "คำถามต่อไป" at bounding box center [251, 190] width 26 height 7
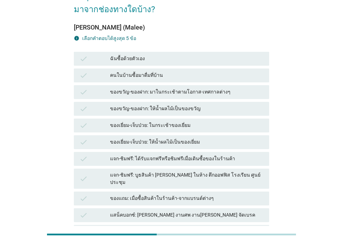
scroll to position [70, 0]
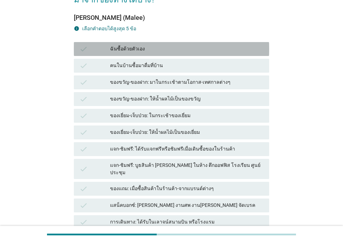
click at [176, 53] on div "ฉันซื้อด้วยตัวเอง" at bounding box center [187, 49] width 154 height 8
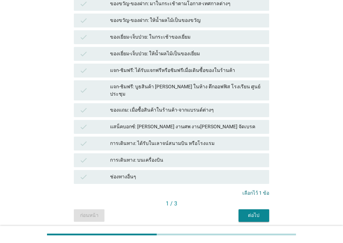
scroll to position [169, 0]
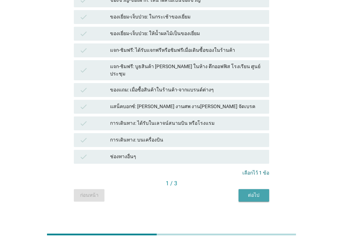
click at [255, 192] on div "ต่อไป" at bounding box center [254, 195] width 20 height 7
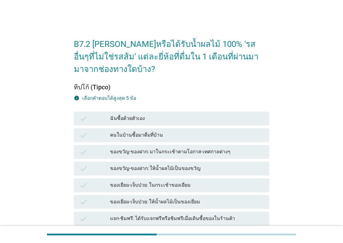
click at [179, 119] on div "ฉันซื้อด้วยตัวเอง" at bounding box center [187, 119] width 154 height 8
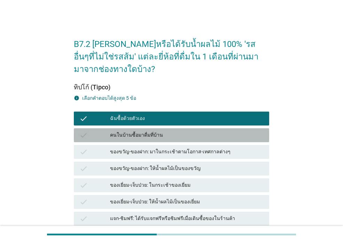
click at [180, 136] on div "คนในบ้านซื้อมาดื่มที่บ้าน" at bounding box center [187, 135] width 154 height 8
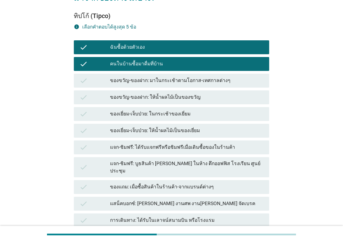
scroll to position [169, 0]
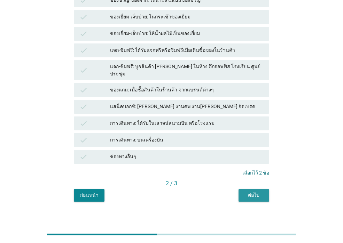
click at [259, 192] on div "ต่อไป" at bounding box center [254, 195] width 20 height 7
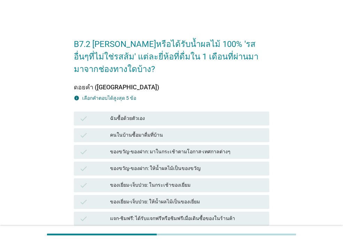
click at [242, 150] on div "ของขวัญ-ของฝาก: มาในกระเช้าตามโอกาส-เทศกาลต่างๆ" at bounding box center [187, 152] width 154 height 8
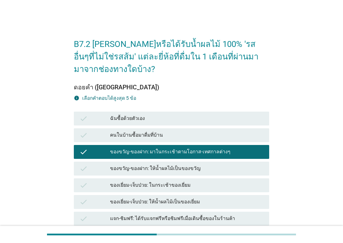
click at [222, 165] on div "ของขวัญ-ของฝาก: ให้น้ำผลไม้เป็นของขวัญ" at bounding box center [187, 169] width 154 height 8
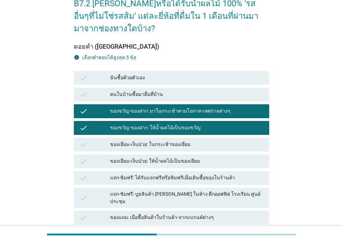
scroll to position [139, 0]
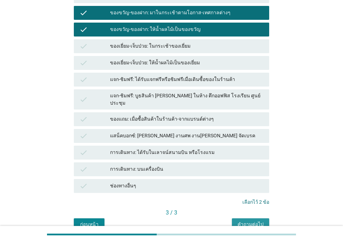
click at [246, 223] on button "คำถามต่อไป" at bounding box center [250, 225] width 37 height 13
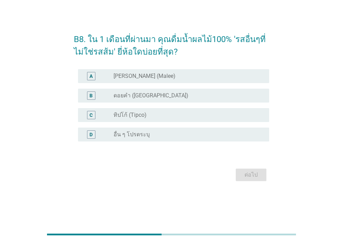
scroll to position [0, 0]
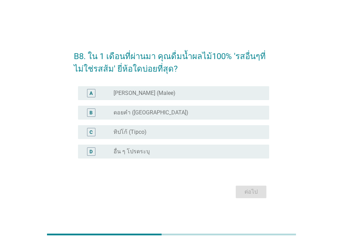
click at [214, 114] on div "radio_button_unchecked ดอยคำ (Doi-Khham)" at bounding box center [186, 112] width 145 height 7
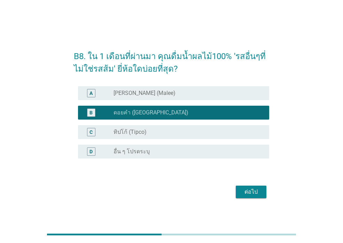
click at [247, 193] on div "ต่อไป" at bounding box center [251, 192] width 20 height 8
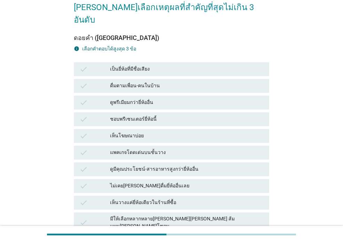
scroll to position [70, 0]
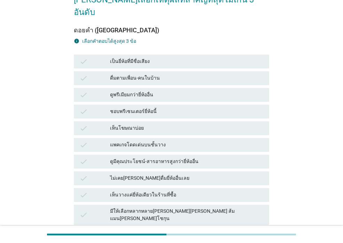
click at [156, 108] on div "ชอบพรีเซนเตอร์ยี่ห้อนี้" at bounding box center [187, 112] width 154 height 8
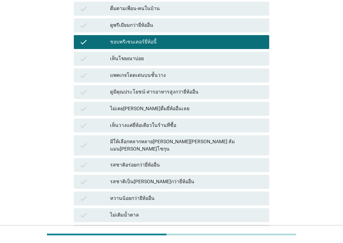
scroll to position [244, 0]
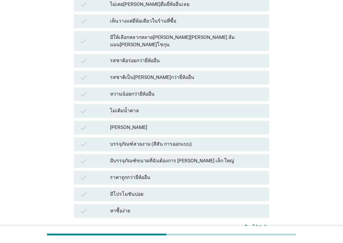
click at [133, 157] on div "มีบรรจุภัณฑ์ขนาดที่ฉันต้องการ [PERSON_NAME] เล็ก ใหญ่" at bounding box center [187, 161] width 154 height 8
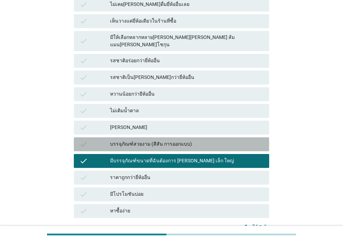
click at [132, 140] on div "บรรจุภัณฑ์สวยงาม (สีสัน การออกแบบ)" at bounding box center [187, 144] width 154 height 8
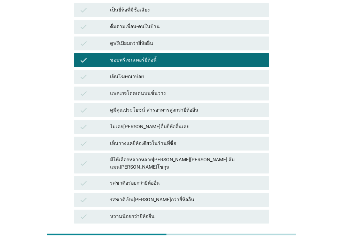
scroll to position [111, 0]
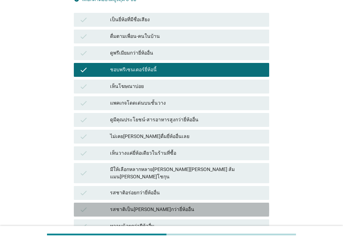
click at [137, 206] on div "รสชาติเป็น[PERSON_NAME]กว่ายี่ห้ออื่น" at bounding box center [187, 210] width 154 height 8
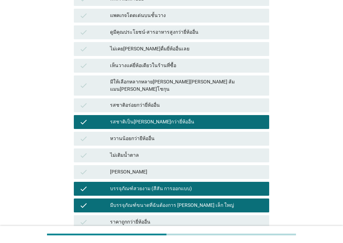
scroll to position [251, 0]
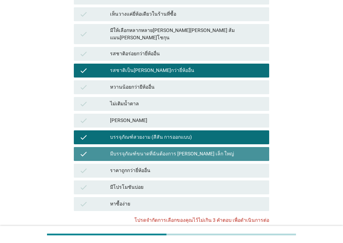
click at [123, 150] on div "มีบรรจุภัณฑ์ขนาดที่ฉันต้องการ [PERSON_NAME] เล็ก ใหญ่" at bounding box center [187, 154] width 154 height 8
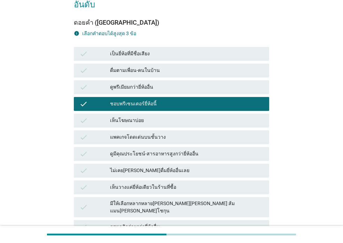
scroll to position [7, 0]
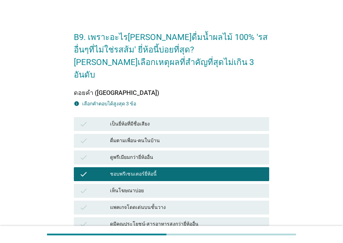
click at [145, 120] on div "เป็นยี่ห้อที่มีชื่อเสียง" at bounding box center [187, 124] width 154 height 8
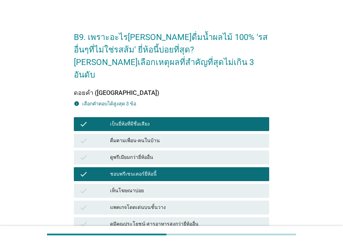
click at [157, 168] on div "check ชอบพรีเซนเตอร์ยี่ห้อนี้" at bounding box center [171, 175] width 195 height 14
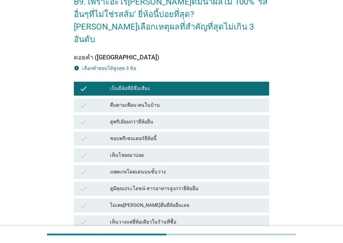
scroll to position [42, 0]
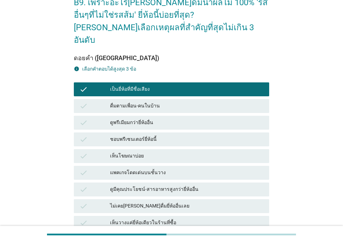
click at [151, 100] on div "check ดื่มตามเพื่อน-คนในบ้าน" at bounding box center [171, 106] width 195 height 14
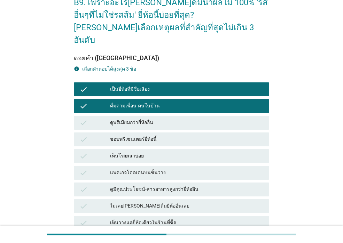
click at [155, 85] on div "เป็นยี่ห้อที่มีชื่อเสียง" at bounding box center [187, 89] width 154 height 8
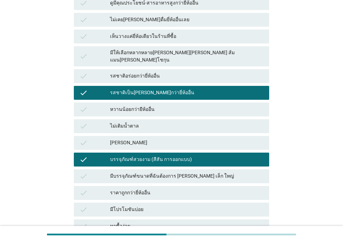
scroll to position [286, 0]
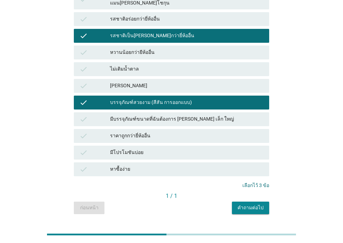
click at [256, 204] on div "คำถามต่อไป" at bounding box center [251, 207] width 26 height 7
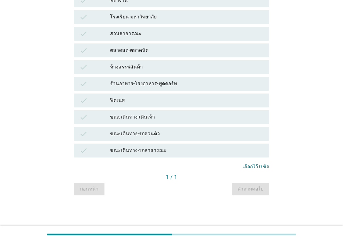
scroll to position [0, 0]
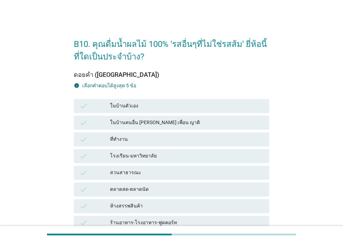
click at [139, 102] on div "ในบ้านตัวเอง" at bounding box center [187, 106] width 154 height 8
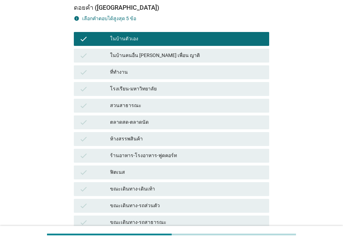
scroll to position [70, 0]
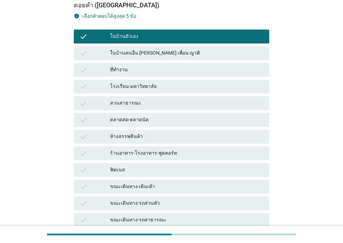
click at [131, 51] on div "ในบ้านคนอื่น [PERSON_NAME] เพื่อน ญาติ" at bounding box center [187, 53] width 154 height 8
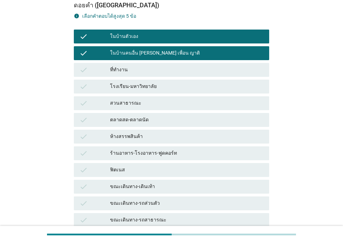
click at [120, 66] on div "ที่ทำงาน" at bounding box center [187, 70] width 154 height 8
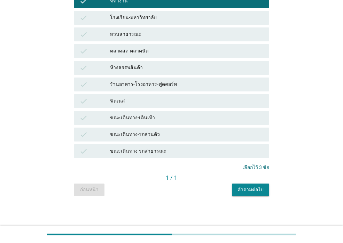
scroll to position [139, 0]
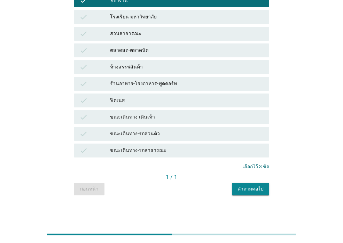
click at [154, 119] on div "ขณะเดินทาง-เดินเท้า" at bounding box center [187, 117] width 154 height 8
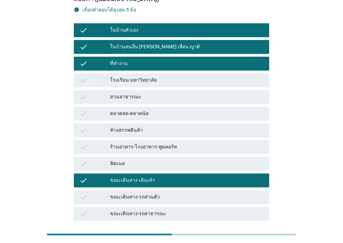
scroll to position [70, 0]
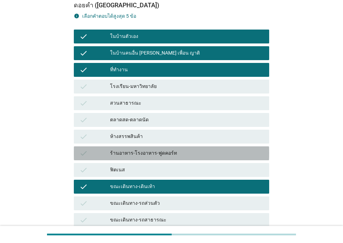
click at [190, 156] on div "ร้านอาหาร-โรงอาหาร-ฟูดคอร์ท" at bounding box center [187, 153] width 154 height 8
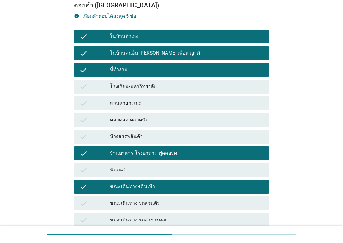
scroll to position [139, 0]
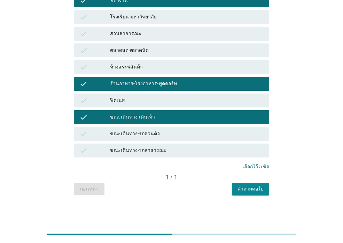
click at [244, 192] on div "คำถามต่อไป" at bounding box center [251, 189] width 26 height 7
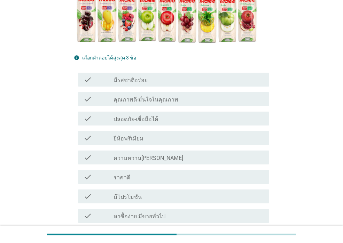
click at [180, 82] on div "check_box_outline_blank มีรสชาติอร่อย" at bounding box center [189, 80] width 150 height 8
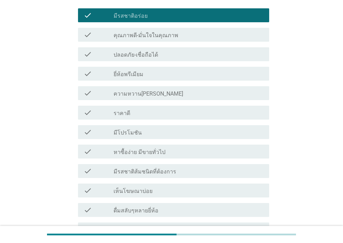
scroll to position [209, 0]
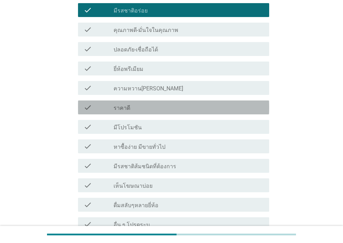
click at [177, 109] on div "check_box_outline_blank ราคาดี" at bounding box center [189, 107] width 150 height 8
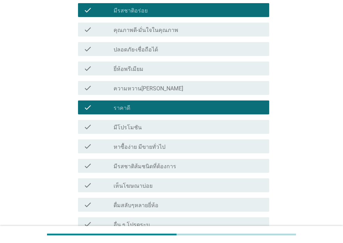
click at [173, 128] on div "check_box_outline_blank มีโปรโมชัน" at bounding box center [189, 127] width 150 height 8
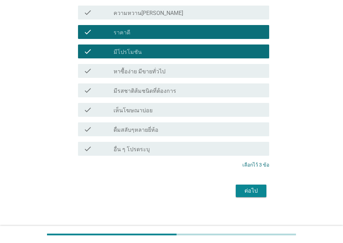
scroll to position [288, 0]
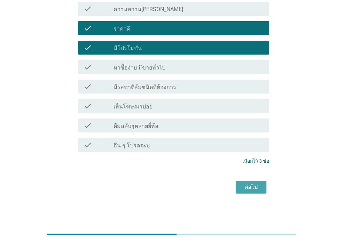
click at [244, 187] on div "ต่อไป" at bounding box center [251, 187] width 20 height 8
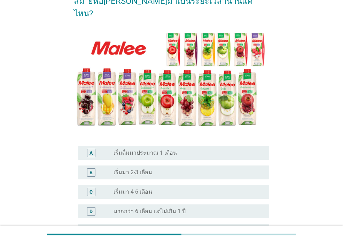
scroll to position [104, 0]
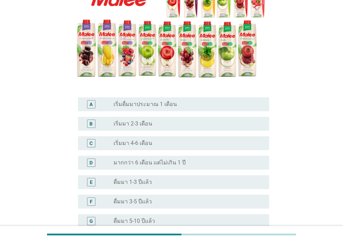
click at [163, 199] on div "radio_button_unchecked ดื่มมา 3-5 ปีแล้ว" at bounding box center [186, 202] width 145 height 7
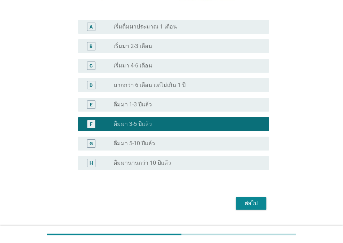
scroll to position [186, 0]
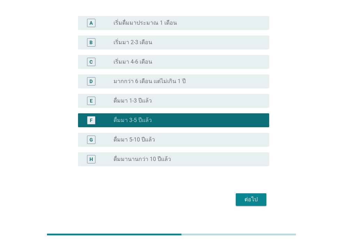
click at [243, 196] on div "ต่อไป" at bounding box center [251, 200] width 20 height 8
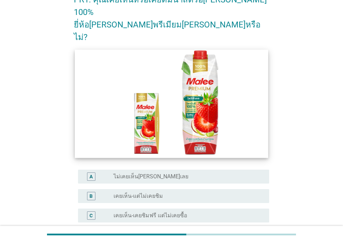
scroll to position [104, 0]
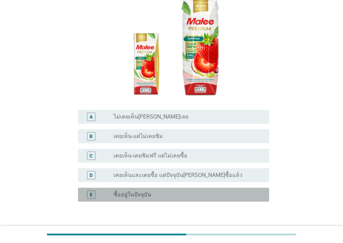
click at [174, 192] on div "radio_button_unchecked ซื้ออยู่ในปัจจุบัน" at bounding box center [186, 195] width 145 height 7
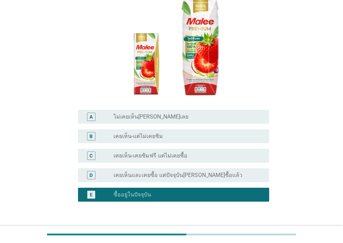
click at [252, 231] on div "ต่อไป" at bounding box center [251, 235] width 20 height 8
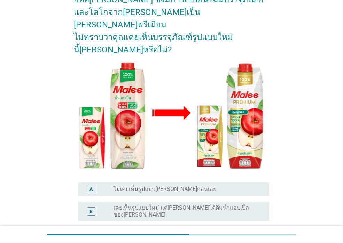
scroll to position [139, 0]
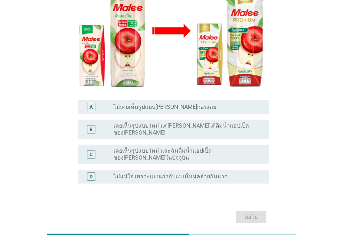
click at [250, 148] on div "radio_button_unchecked เคยเห็นรูปแบบใหม่ และฉันดื่มน้ำแอปเปิ้ลของ[PERSON_NAME]ใ…" at bounding box center [186, 155] width 145 height 14
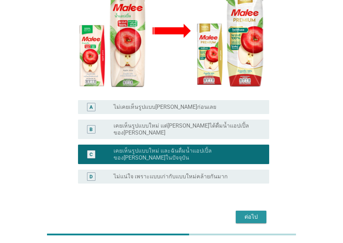
drag, startPoint x: 248, startPoint y: 196, endPoint x: 279, endPoint y: 174, distance: 37.4
click at [249, 213] on div "ต่อไป" at bounding box center [251, 217] width 20 height 8
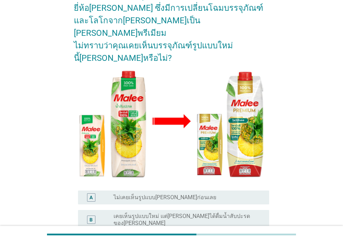
scroll to position [146, 0]
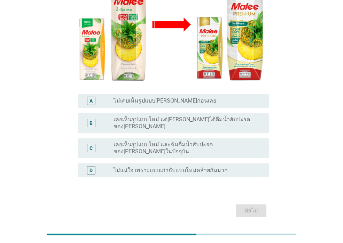
click at [155, 141] on label "เคยเห็นรูปแบบใหม่ และฉันดื่มน้ำสับปะรดของ[PERSON_NAME]ในปัจจุบัน" at bounding box center [186, 148] width 145 height 14
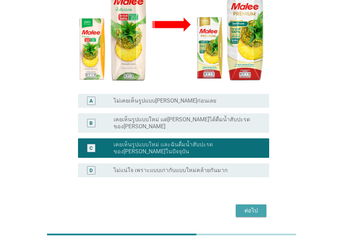
click at [244, 207] on div "ต่อไป" at bounding box center [251, 211] width 20 height 8
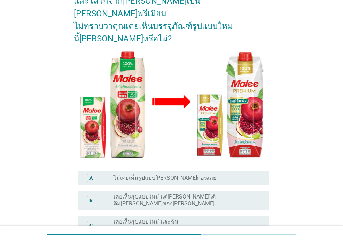
scroll to position [139, 0]
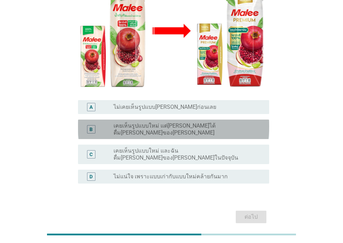
click at [150, 123] on label "เคยเห็นรูปแบบใหม่ แต่[PERSON_NAME]ได้ดื่ม[PERSON_NAME]ของ[PERSON_NAME]" at bounding box center [186, 130] width 145 height 14
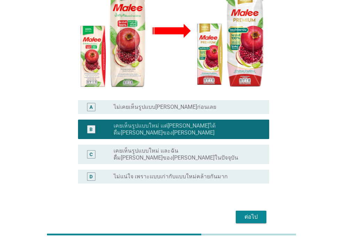
click at [257, 213] on div "ต่อไป" at bounding box center [251, 217] width 20 height 8
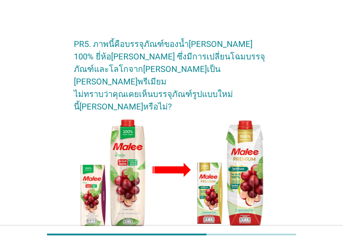
scroll to position [70, 0]
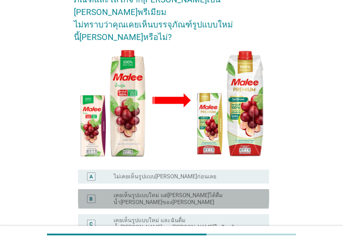
click at [146, 192] on label "เคยเห็นรูปแบบใหม่ แต่[PERSON_NAME]ได้ดื่มน้ำ[PERSON_NAME]ของ[PERSON_NAME]" at bounding box center [186, 199] width 145 height 14
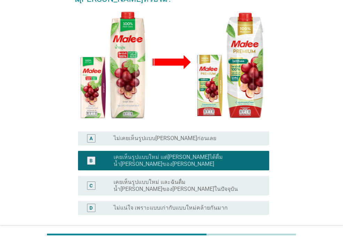
scroll to position [146, 0]
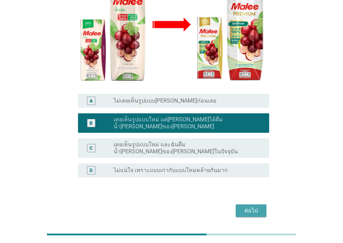
click at [254, 207] on div "ต่อไป" at bounding box center [251, 211] width 20 height 8
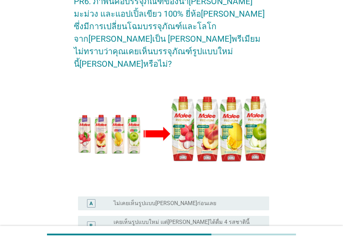
scroll to position [104, 0]
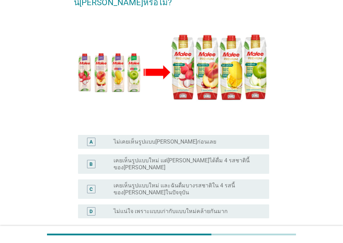
click at [131, 157] on label "เคยเห็นรูปแบบใหม่ แต่[PERSON_NAME]ได้ดื่ม 4 รสชาตินี้ของ[PERSON_NAME]" at bounding box center [186, 164] width 145 height 14
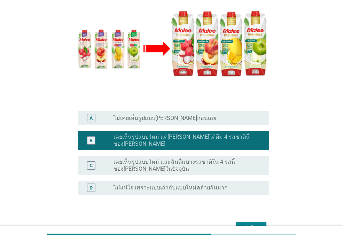
scroll to position [151, 0]
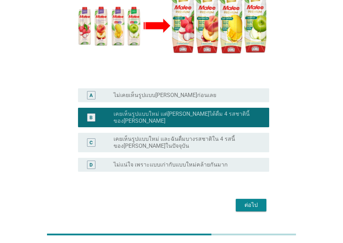
click at [256, 201] on div "ต่อไป" at bounding box center [251, 205] width 20 height 8
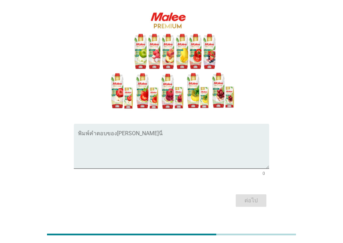
scroll to position [89, 0]
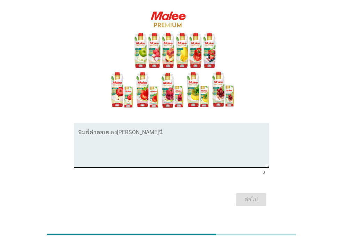
click at [193, 131] on textarea "พิมพ์คำตอบของคุณ ที่นี่" at bounding box center [173, 149] width 191 height 37
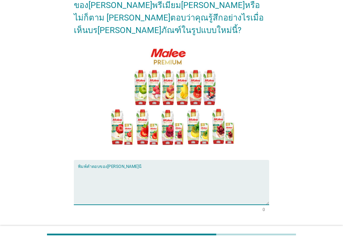
scroll to position [70, 0]
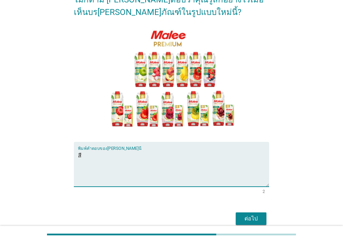
type textarea "ส"
type textarea "บ"
type textarea "บรรจุภัณฑ์ทันสมัย สีสันภาพพิมพ์น่ากิน ให้ความรู้สึกทรงคุณค่า"
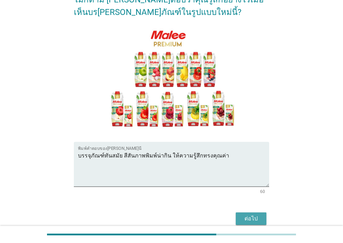
click at [242, 215] on div "ต่อไป" at bounding box center [251, 219] width 20 height 8
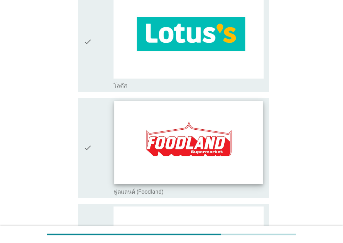
scroll to position [35, 0]
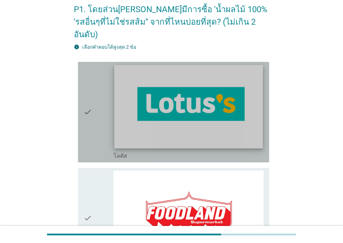
click at [143, 116] on img at bounding box center [188, 107] width 148 height 84
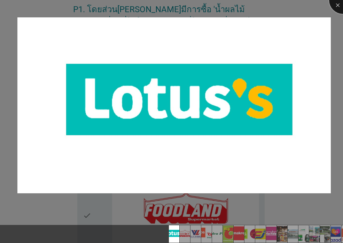
click at [337, 3] on div at bounding box center [343, 0] width 28 height 28
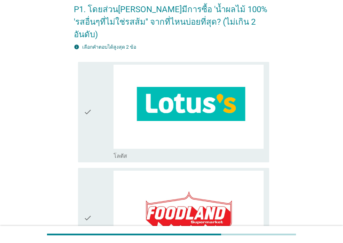
click at [91, 129] on icon "check" at bounding box center [88, 112] width 8 height 95
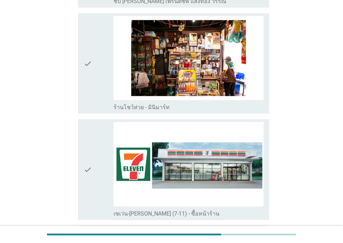
scroll to position [1183, 0]
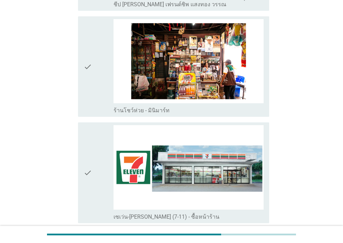
click at [100, 178] on div "check" at bounding box center [99, 172] width 30 height 95
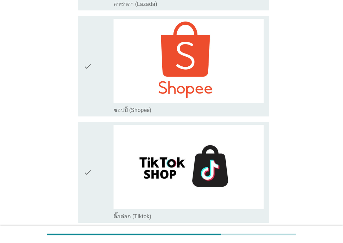
scroll to position [1880, 0]
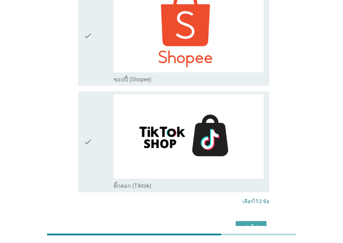
click at [251, 224] on div "ต่อไป" at bounding box center [251, 228] width 20 height 8
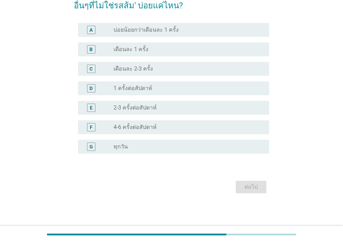
scroll to position [0, 0]
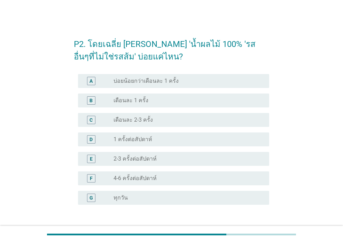
click at [212, 161] on div "radio_button_unchecked 2-3 ครั้งต่อสัปดาห์" at bounding box center [186, 159] width 145 height 7
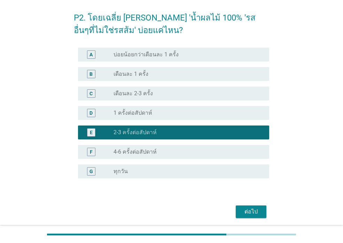
scroll to position [51, 0]
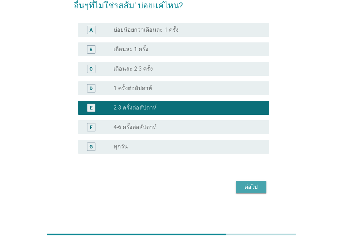
click at [240, 187] on button "ต่อไป" at bounding box center [251, 187] width 31 height 13
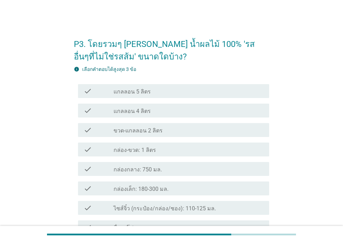
click at [199, 148] on div "check_box_outline_blank กล่อง-ขวด: 1 ลิตร" at bounding box center [189, 150] width 150 height 8
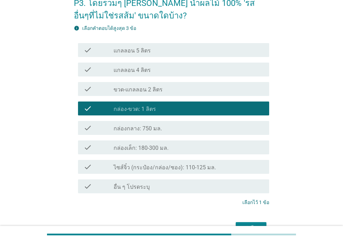
scroll to position [70, 0]
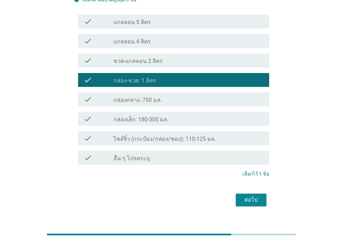
click at [212, 98] on div "check_box_outline_blank กล่องกลาง: 750 มล." at bounding box center [189, 99] width 150 height 8
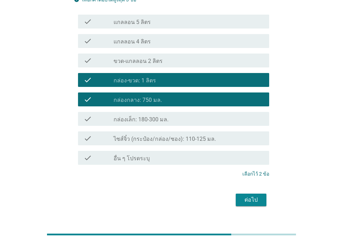
click at [211, 119] on div "check_box_outline_blank กล่องเล็ก: 180-300 มล." at bounding box center [189, 119] width 150 height 8
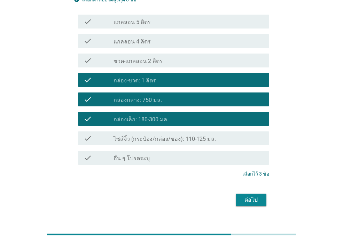
click at [259, 197] on div "ต่อไป" at bounding box center [251, 200] width 20 height 8
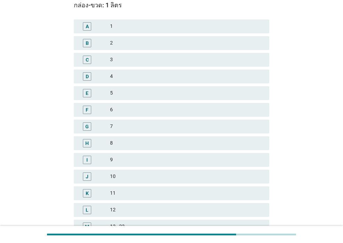
scroll to position [0, 0]
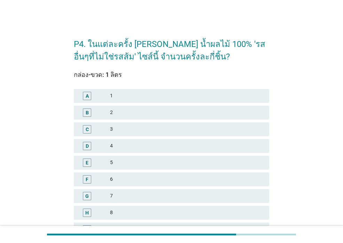
click at [143, 98] on div "1" at bounding box center [187, 96] width 154 height 8
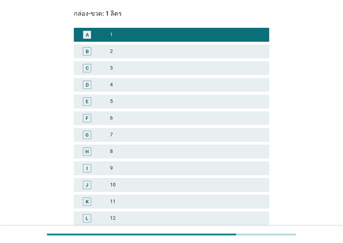
scroll to position [139, 0]
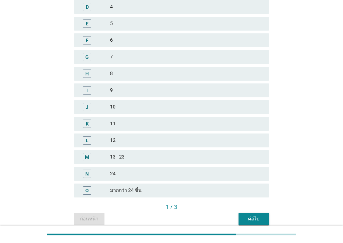
click at [251, 221] on div "ต่อไป" at bounding box center [254, 219] width 20 height 7
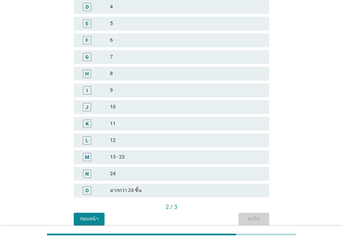
scroll to position [0, 0]
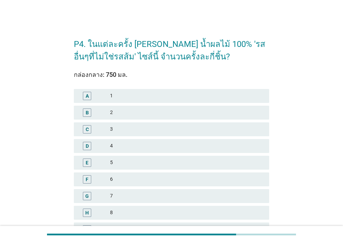
click at [156, 115] on div "2" at bounding box center [187, 113] width 154 height 8
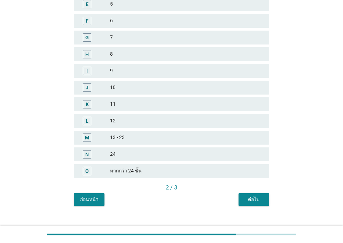
scroll to position [169, 0]
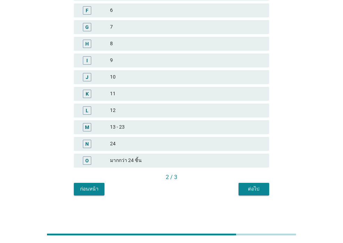
click at [253, 184] on button "ต่อไป" at bounding box center [254, 189] width 31 height 13
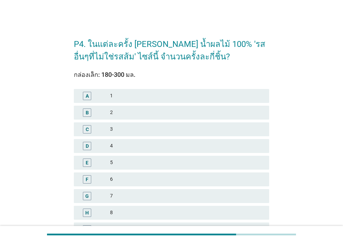
click at [118, 180] on div "6" at bounding box center [187, 180] width 154 height 8
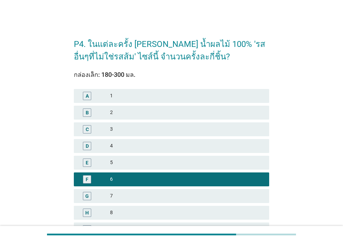
scroll to position [139, 0]
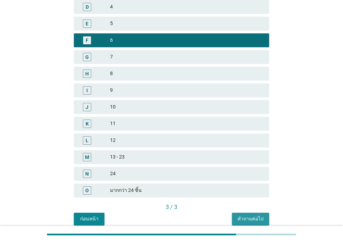
click at [250, 217] on div "คำถามต่อไป" at bounding box center [251, 219] width 26 height 7
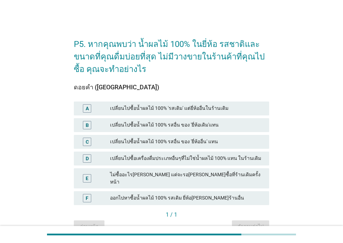
click at [215, 108] on div "เปลี่ยนไปซื้อน้ำผลไม้ 100% 'รสเดิม' แต่ยี่ห้ออื่นในร้านเดิม" at bounding box center [187, 108] width 154 height 8
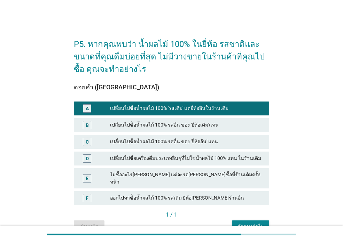
click at [244, 223] on div "คำถามต่อไป" at bounding box center [251, 226] width 26 height 7
